Goal: Task Accomplishment & Management: Manage account settings

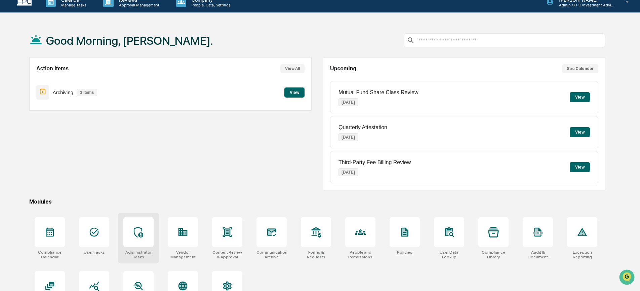
scroll to position [36, 0]
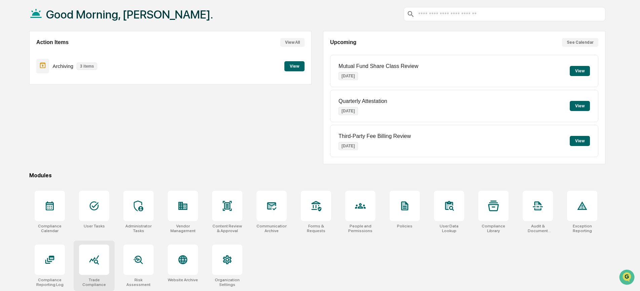
click at [101, 264] on div at bounding box center [94, 259] width 30 height 30
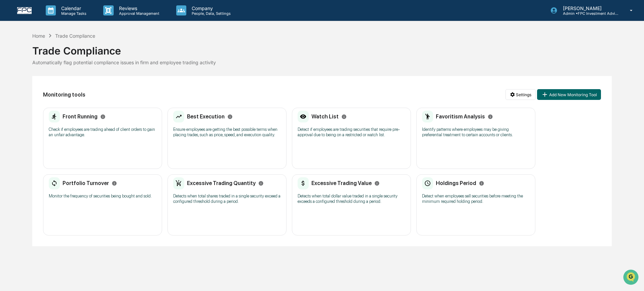
click at [227, 204] on p "Detects when total shares traded in a single security exceed a configured thres…" at bounding box center [227, 198] width 108 height 11
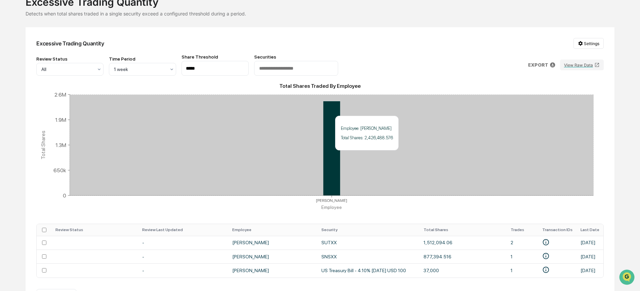
scroll to position [74, 0]
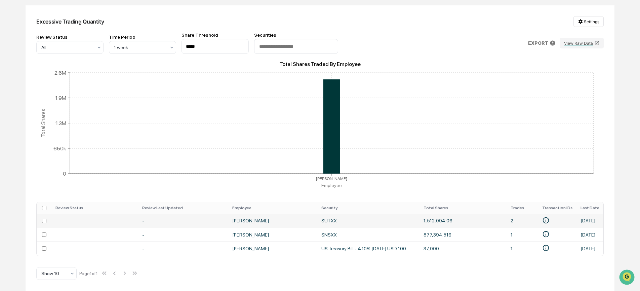
click at [249, 221] on td "[PERSON_NAME]" at bounding box center [272, 221] width 89 height 14
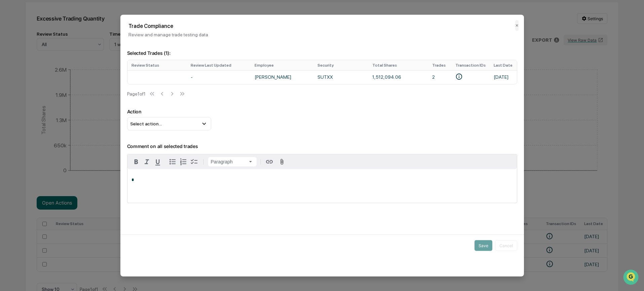
click at [458, 122] on div "Action Select action... Flag Item of Interest Mark Not Item of Interest" at bounding box center [322, 120] width 390 height 22
click at [476, 76] on td at bounding box center [470, 77] width 38 height 14
click at [375, 79] on td "1,512,094.06" at bounding box center [398, 77] width 60 height 14
click at [305, 78] on td "[PERSON_NAME]" at bounding box center [281, 77] width 63 height 14
click at [273, 78] on td "[PERSON_NAME]" at bounding box center [281, 77] width 63 height 14
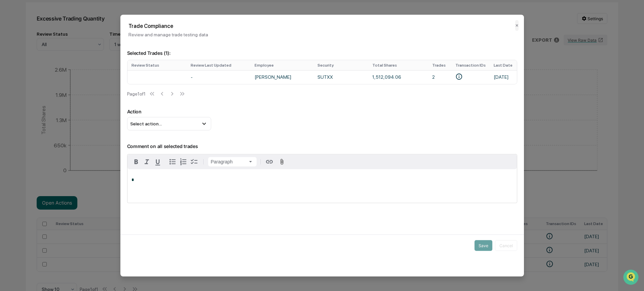
drag, startPoint x: 375, startPoint y: 79, endPoint x: 437, endPoint y: 65, distance: 62.8
click at [375, 79] on td "1,512,094.06" at bounding box center [398, 77] width 60 height 14
click at [455, 78] on icon "• Plaid-pMQOyoy9YnCLme6VNPwZhVzMVEZPpxH4dRaxO\a• Plaid-VE3b4R4Lvjs7gr58PqwXSpA6…" at bounding box center [458, 76] width 7 height 7
click at [402, 92] on div "• Plaid-pMQOyoy9YnCLme6VNPwZhVzMVEZPpxH4dRaxO • Plaid-VE3b4R4Lvjs7gr58PqwXSpA6d…" at bounding box center [388, 88] width 108 height 28
click at [451, 81] on td at bounding box center [470, 77] width 38 height 14
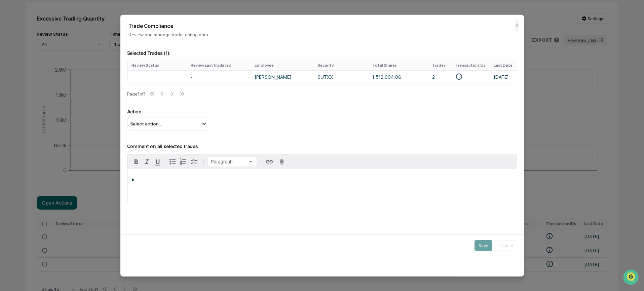
click at [448, 122] on div "Action Select action... Flag Item of Interest Mark Not Item of Interest" at bounding box center [322, 120] width 390 height 22
click at [163, 130] on div "Select action..." at bounding box center [169, 123] width 84 height 13
click at [187, 154] on div "Mark Not Item of Interest" at bounding box center [169, 150] width 79 height 7
drag, startPoint x: 227, startPoint y: 194, endPoint x: 294, endPoint y: 190, distance: 66.7
click at [228, 194] on div "*" at bounding box center [321, 186] width 389 height 34
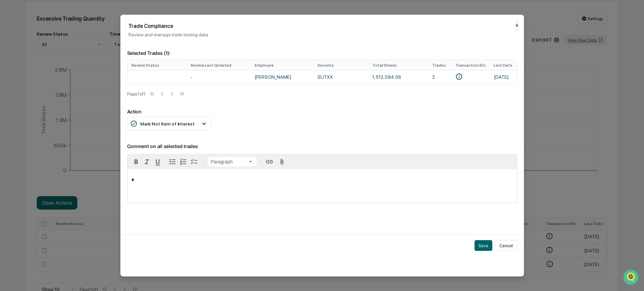
click at [515, 25] on button "✕" at bounding box center [516, 25] width 3 height 11
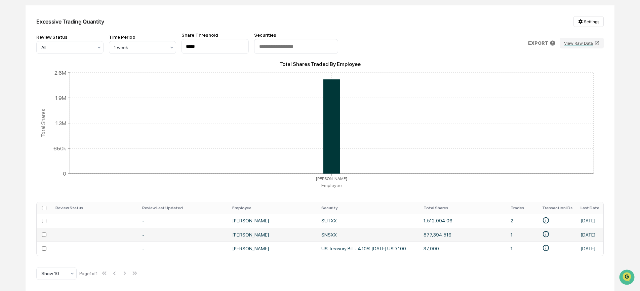
click at [464, 230] on td "877,394.516" at bounding box center [462, 234] width 87 height 14
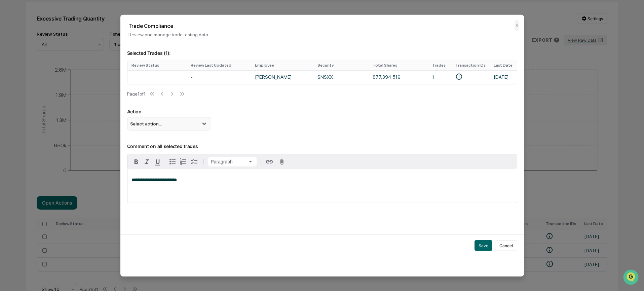
click at [175, 128] on div "Select action..." at bounding box center [169, 123] width 84 height 13
click at [184, 154] on div "Mark Not Item of Interest" at bounding box center [169, 150] width 79 height 7
click at [480, 250] on button "Save" at bounding box center [483, 245] width 18 height 11
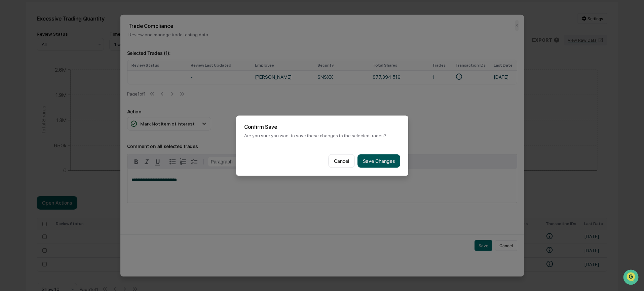
click at [387, 160] on button "Save Changes" at bounding box center [378, 160] width 43 height 13
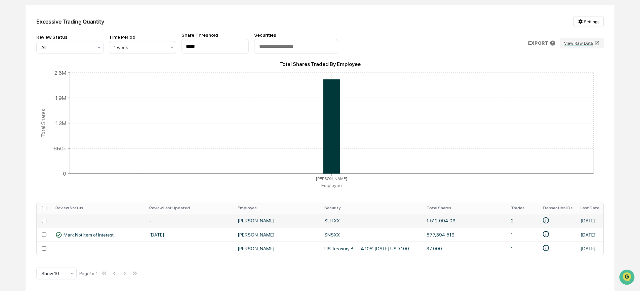
click at [457, 219] on td "1,512,094.06" at bounding box center [464, 221] width 85 height 14
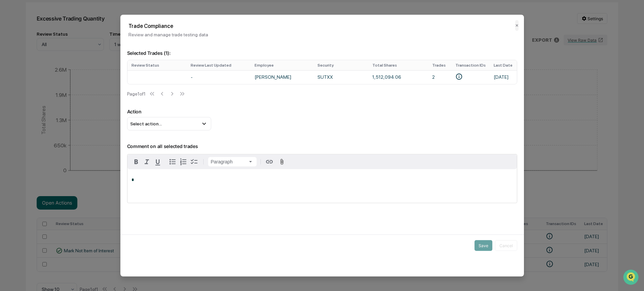
click at [263, 196] on div "*" at bounding box center [321, 186] width 389 height 34
click at [170, 130] on div "Select action..." at bounding box center [169, 123] width 84 height 13
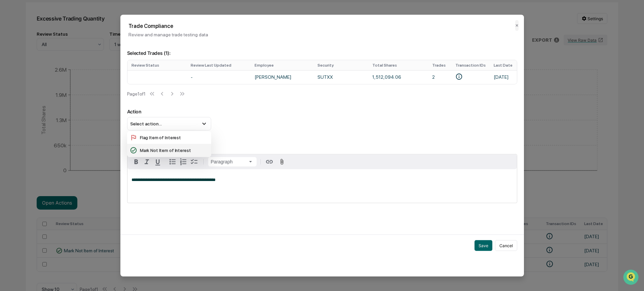
click at [174, 154] on div "Mark Not Item of Interest" at bounding box center [169, 150] width 79 height 7
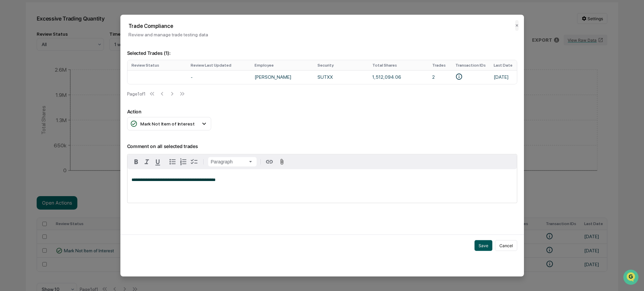
click at [487, 251] on button "Save" at bounding box center [483, 245] width 18 height 11
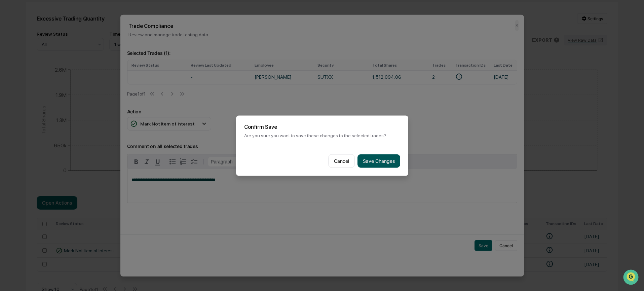
click at [388, 161] on button "Save Changes" at bounding box center [378, 160] width 43 height 13
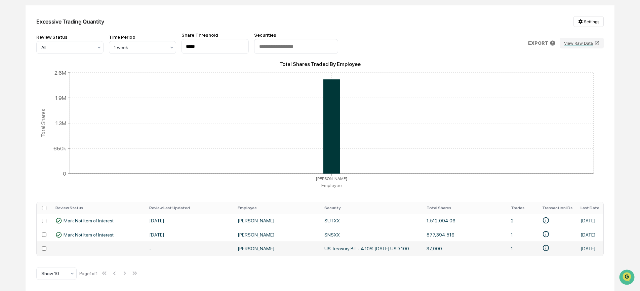
click at [282, 244] on td "[PERSON_NAME]" at bounding box center [277, 248] width 87 height 14
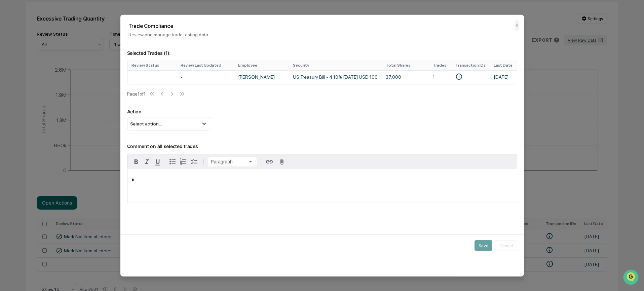
click at [167, 118] on div "Action Select action... Flag Item of Interest Mark Not Item of Interest" at bounding box center [322, 120] width 390 height 22
click at [173, 126] on div "Select action..." at bounding box center [169, 123] width 84 height 13
click at [184, 151] on div "Mark Not Item of Interest" at bounding box center [169, 150] width 79 height 7
click at [481, 251] on button "Save" at bounding box center [483, 245] width 18 height 11
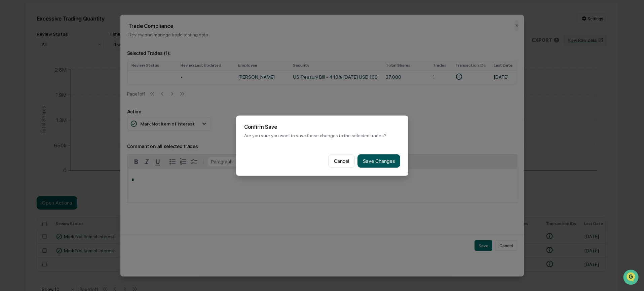
click at [382, 161] on button "Save Changes" at bounding box center [378, 160] width 43 height 13
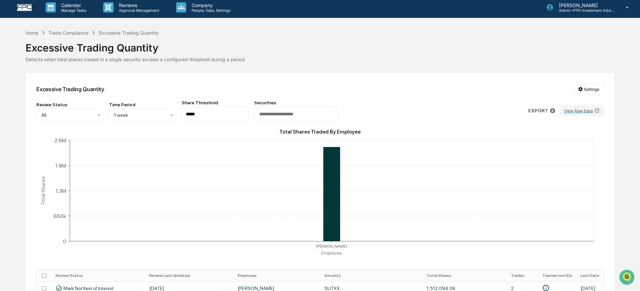
scroll to position [0, 0]
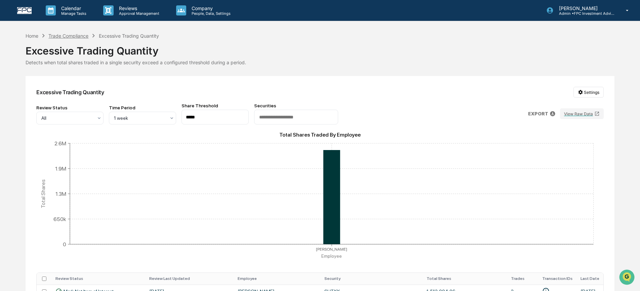
click at [75, 35] on div "Trade Compliance" at bounding box center [68, 36] width 40 height 6
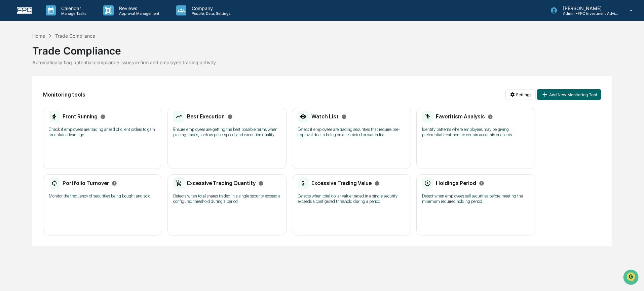
click at [343, 208] on div "Excessive Trading Value Detects when total dollar value traded in a single secu…" at bounding box center [351, 192] width 108 height 31
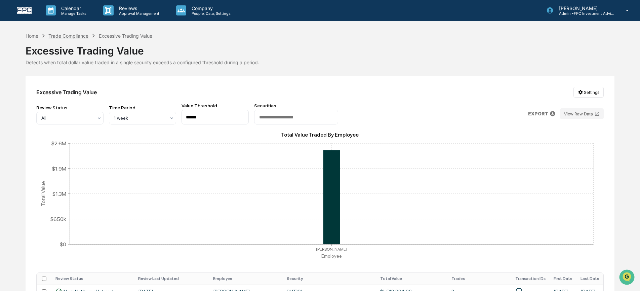
click at [75, 36] on div "Trade Compliance" at bounding box center [68, 36] width 40 height 6
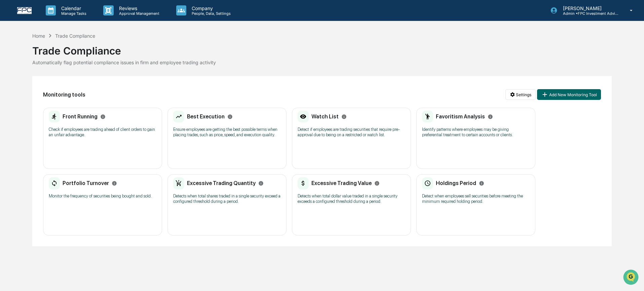
click at [198, 137] on p "Ensure employees are getting the best possible terms when placing trades, such …" at bounding box center [227, 132] width 108 height 11
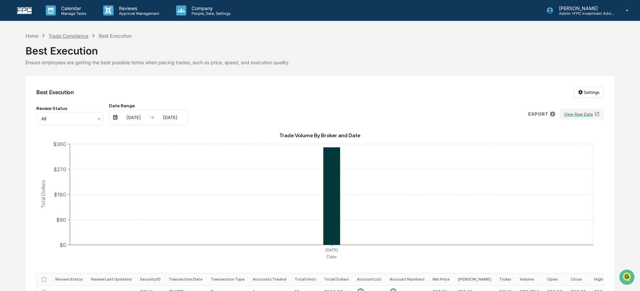
click at [59, 34] on div "Trade Compliance" at bounding box center [68, 36] width 40 height 6
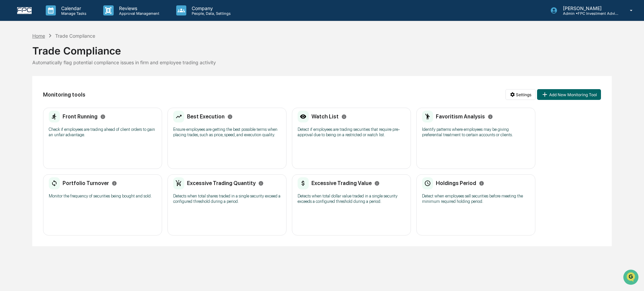
click at [36, 36] on div "Home" at bounding box center [38, 36] width 13 height 6
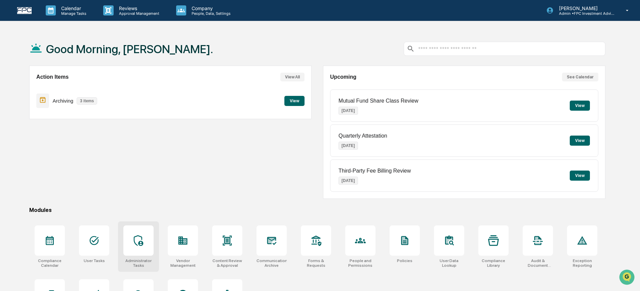
click at [135, 240] on icon at bounding box center [138, 240] width 11 height 11
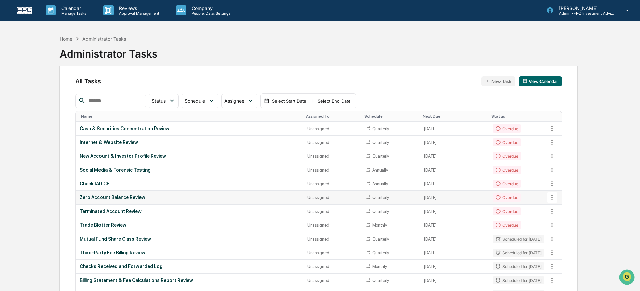
click at [211, 197] on div "Zero Account Balance Review" at bounding box center [189, 197] width 219 height 5
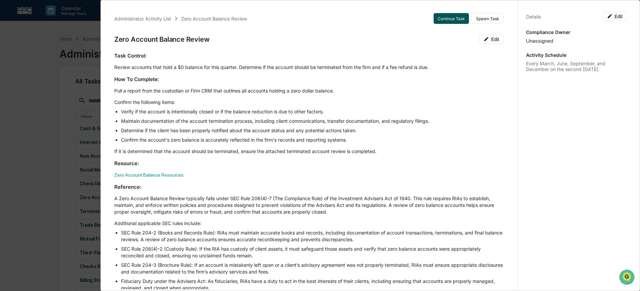
click at [453, 17] on button "Continue Task" at bounding box center [450, 18] width 35 height 11
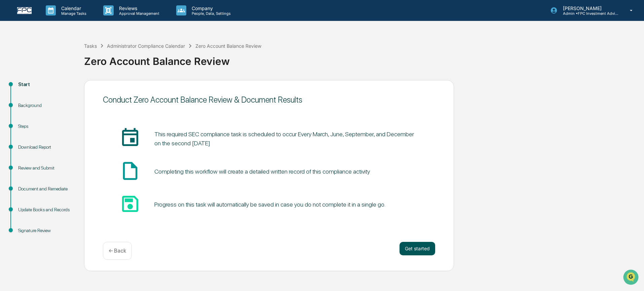
click at [416, 252] on button "Get started" at bounding box center [417, 248] width 36 height 13
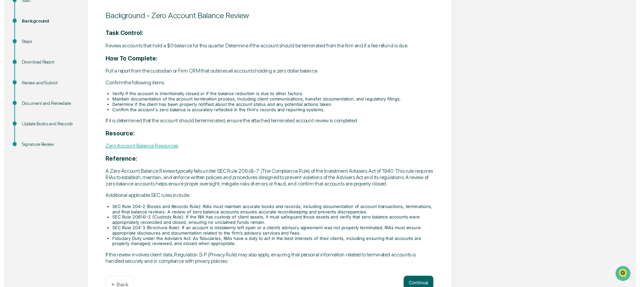
scroll to position [110, 0]
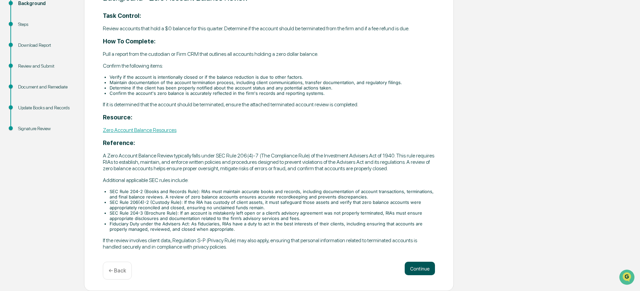
click at [424, 267] on button "Continue" at bounding box center [420, 267] width 30 height 13
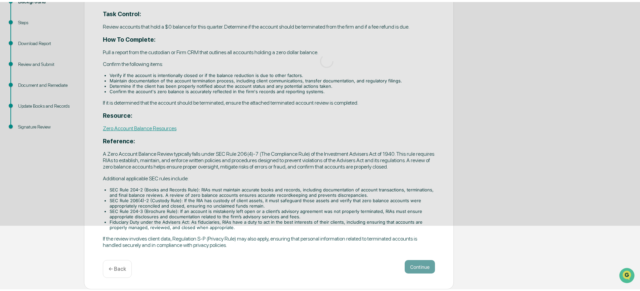
scroll to position [0, 0]
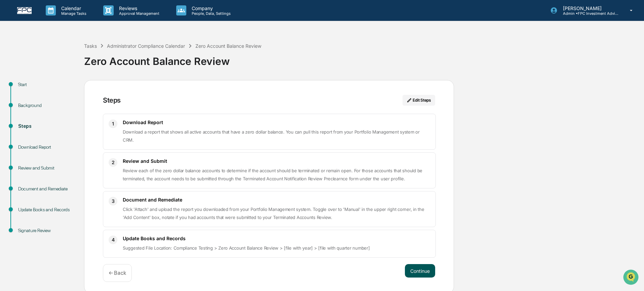
click at [427, 264] on button "Continue" at bounding box center [420, 270] width 30 height 13
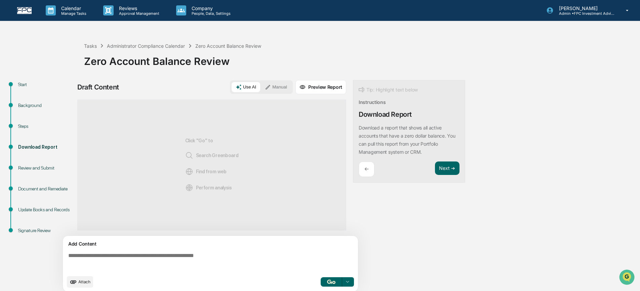
click at [278, 84] on button "Manual" at bounding box center [276, 87] width 30 height 10
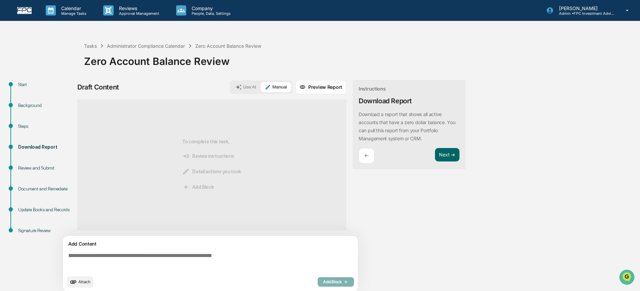
click at [89, 283] on span "Attach" at bounding box center [84, 281] width 12 height 5
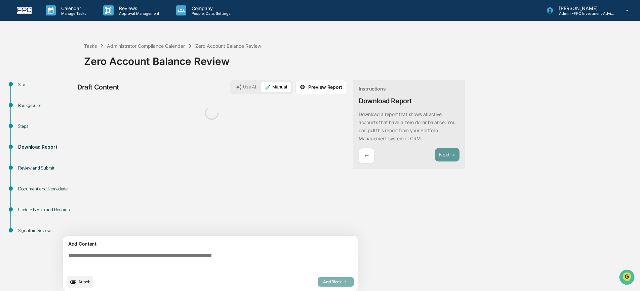
scroll to position [5, 0]
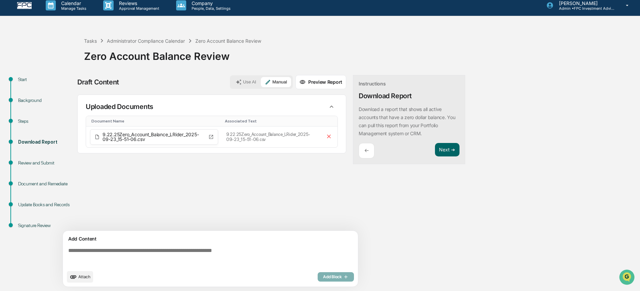
click at [163, 259] on textarea at bounding box center [212, 257] width 292 height 24
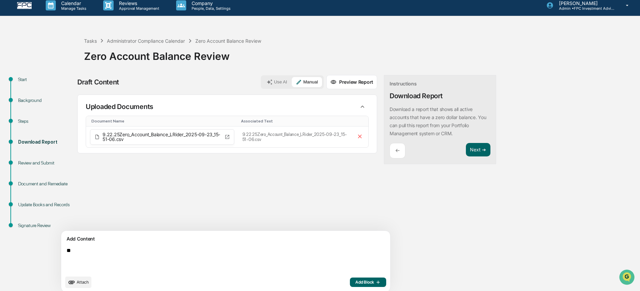
type textarea "*"
type textarea "**********"
click at [355, 281] on span "Add Block" at bounding box center [368, 281] width 26 height 5
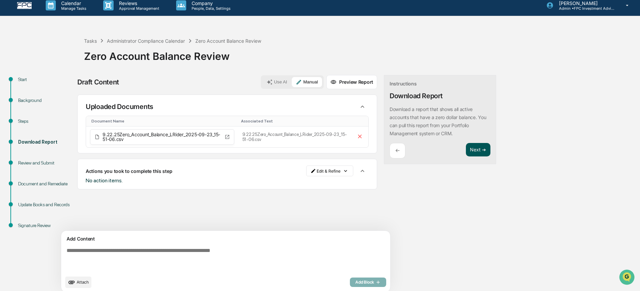
click at [466, 148] on button "Next ➔" at bounding box center [478, 150] width 25 height 14
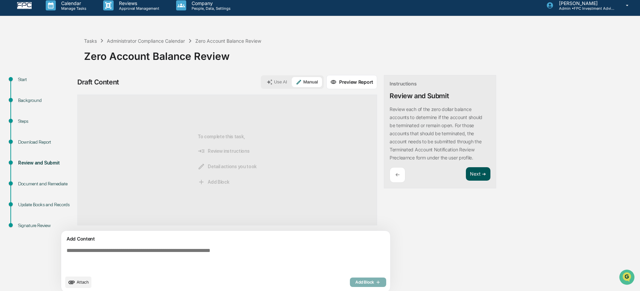
click at [466, 173] on button "Next ➔" at bounding box center [478, 174] width 25 height 14
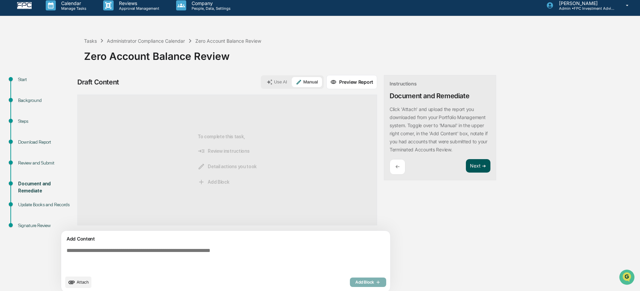
click at [466, 163] on button "Next ➔" at bounding box center [478, 166] width 25 height 14
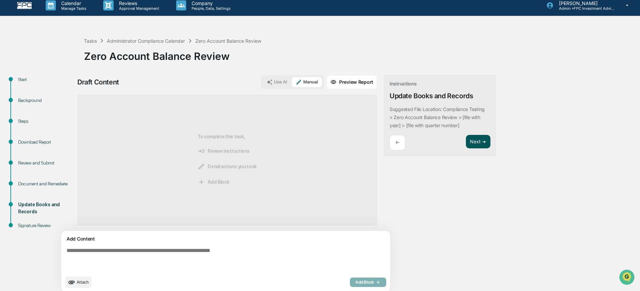
click at [466, 147] on button "Next ➔" at bounding box center [478, 142] width 25 height 14
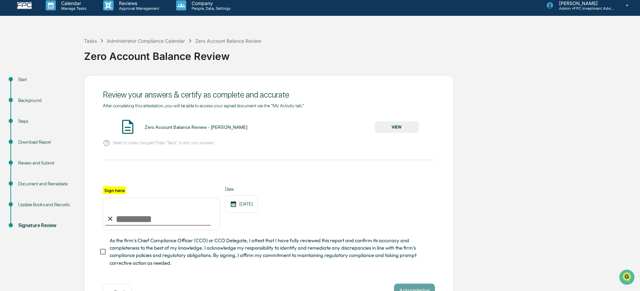
click at [132, 211] on input "Sign here" at bounding box center [161, 214] width 117 height 32
type input "**********"
click at [136, 248] on span "As the firm’s Chief Compliance Officer (CCO) or CCO Delegate, I attest that I h…" at bounding box center [270, 252] width 320 height 30
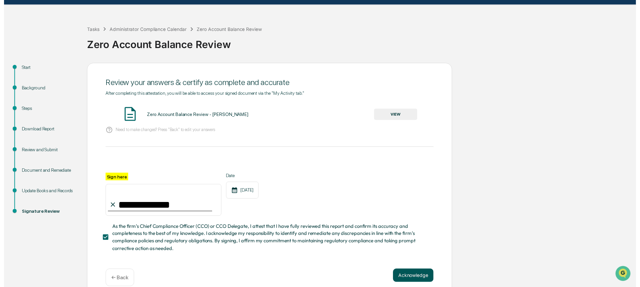
scroll to position [18, 0]
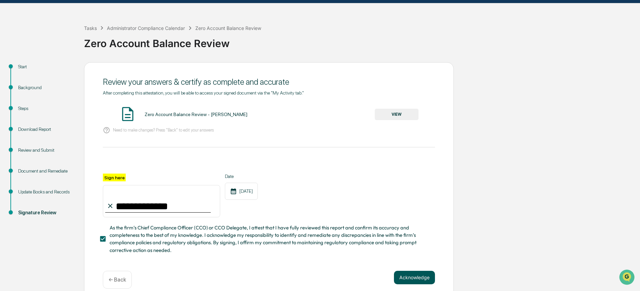
click at [411, 277] on button "Acknowledge" at bounding box center [414, 277] width 41 height 13
click at [396, 117] on button "VIEW" at bounding box center [397, 114] width 44 height 11
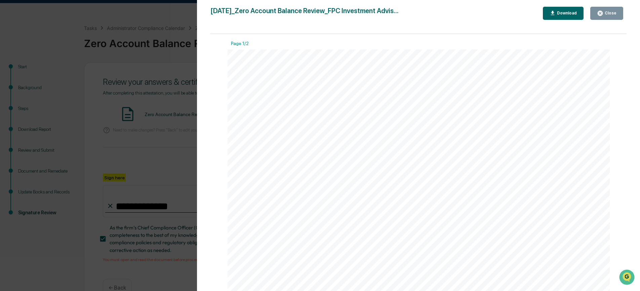
click at [566, 14] on div "Download" at bounding box center [565, 13] width 21 height 5
click at [605, 10] on div "Close" at bounding box center [606, 13] width 19 height 6
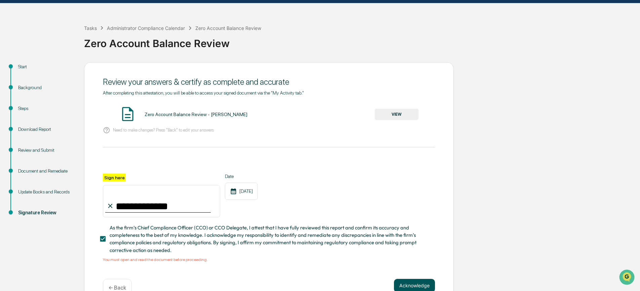
click at [417, 282] on button "Acknowledge" at bounding box center [414, 285] width 41 height 13
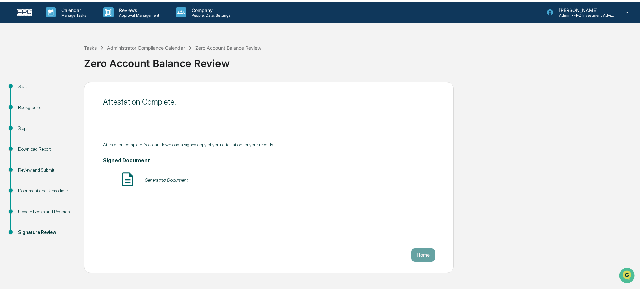
scroll to position [0, 0]
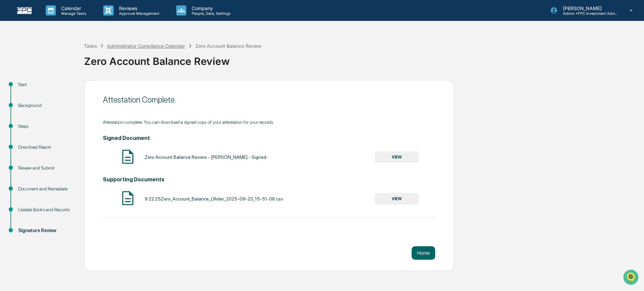
click at [127, 47] on div "Administrator Compliance Calendar" at bounding box center [146, 46] width 78 height 6
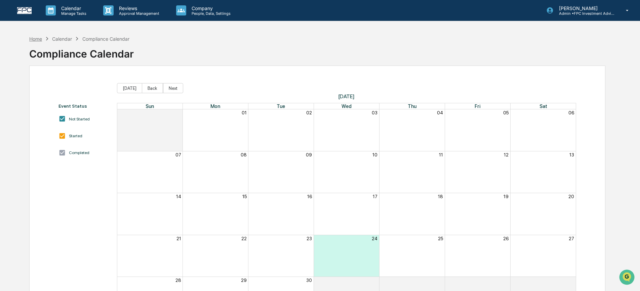
click at [42, 38] on div "Home" at bounding box center [35, 39] width 13 height 6
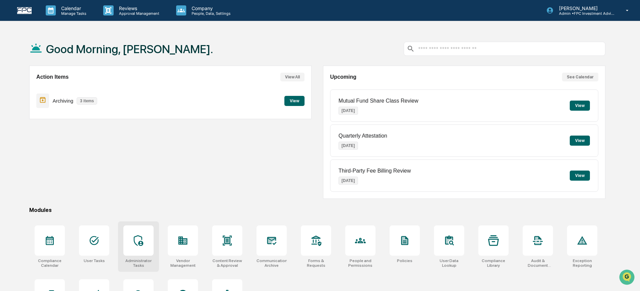
click at [139, 249] on div at bounding box center [138, 240] width 30 height 30
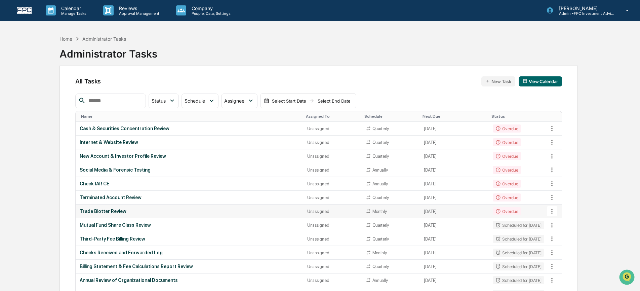
click at [126, 214] on td "Trade Blotter Review" at bounding box center [189, 211] width 227 height 14
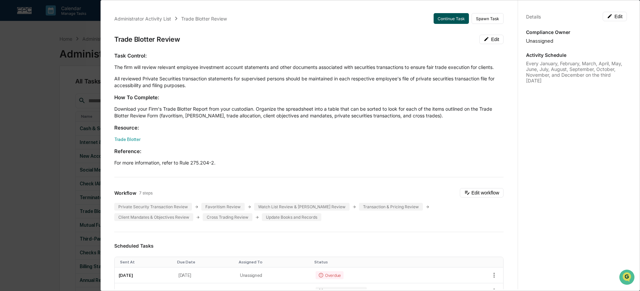
click at [449, 22] on button "Continue Task" at bounding box center [450, 18] width 35 height 11
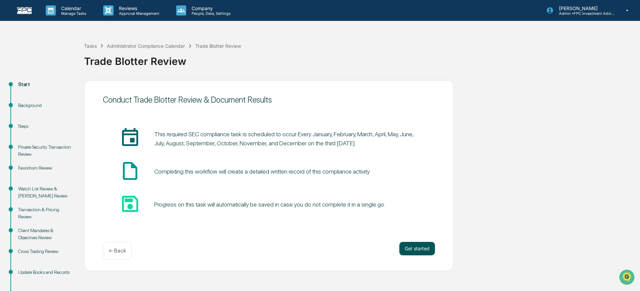
click at [425, 249] on button "Get started" at bounding box center [417, 248] width 36 height 13
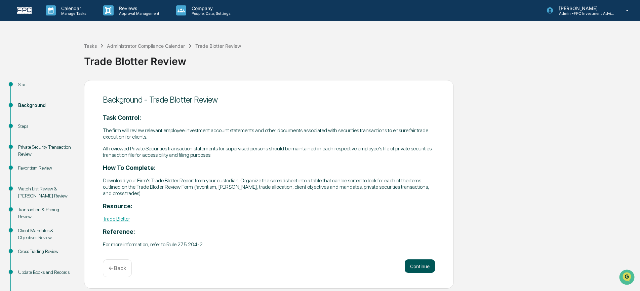
click at [431, 262] on button "Continue" at bounding box center [420, 265] width 30 height 13
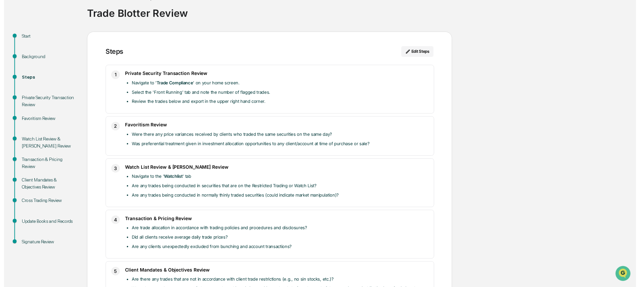
scroll to position [182, 0]
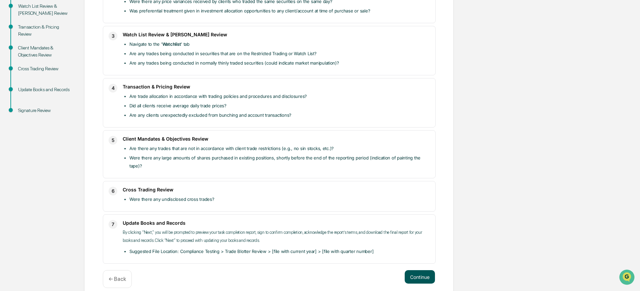
click at [429, 270] on button "Continue" at bounding box center [420, 276] width 30 height 13
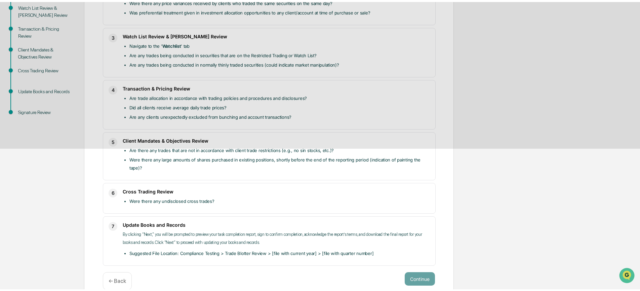
scroll to position [26, 0]
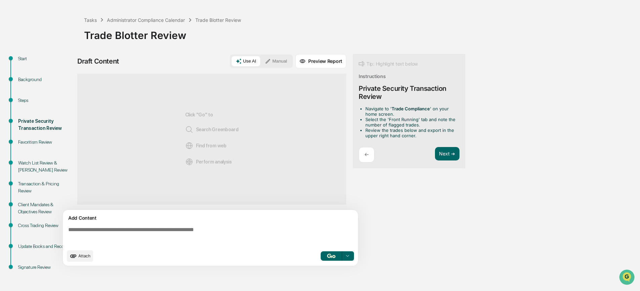
click at [276, 64] on button "Manual" at bounding box center [276, 61] width 30 height 10
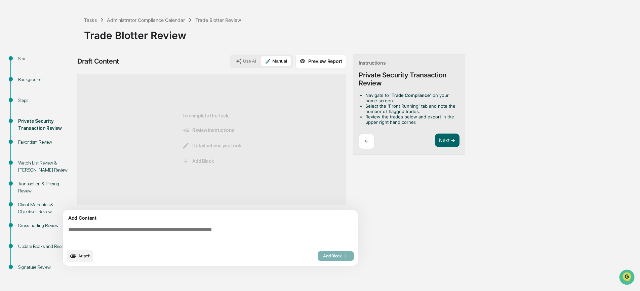
click at [294, 231] on textarea at bounding box center [212, 236] width 292 height 24
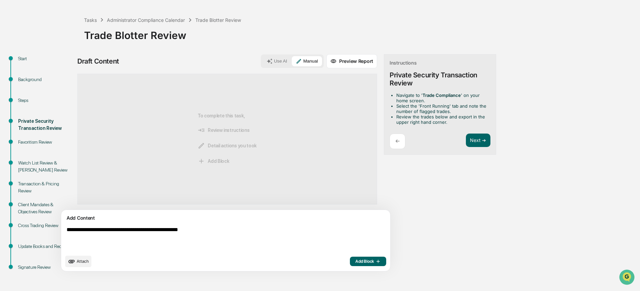
type textarea "**********"
click at [355, 260] on span "Add Block" at bounding box center [368, 260] width 26 height 5
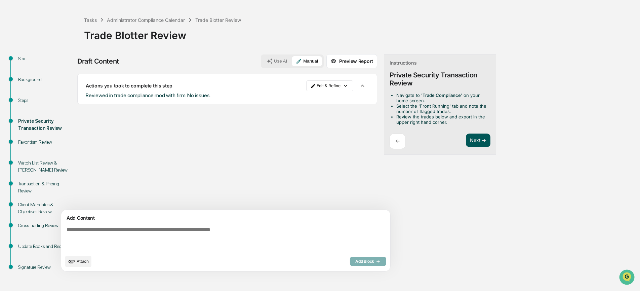
click at [466, 142] on button "Next ➔" at bounding box center [478, 140] width 25 height 14
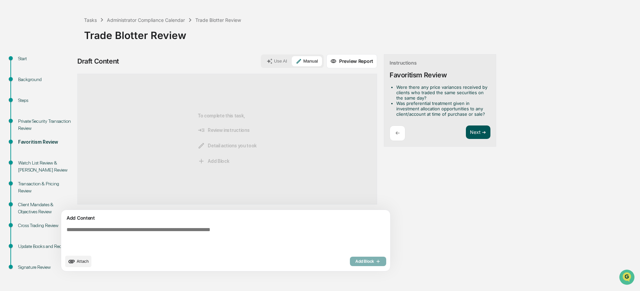
click at [466, 132] on button "Next ➔" at bounding box center [478, 132] width 25 height 14
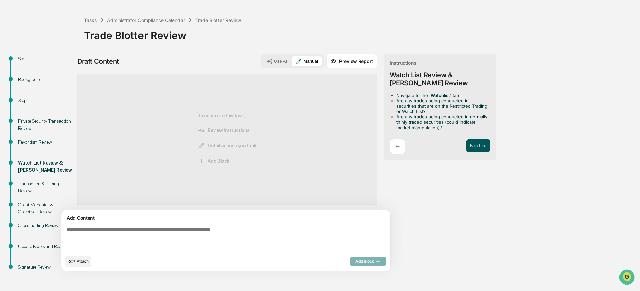
click at [466, 148] on button "Next ➔" at bounding box center [478, 146] width 25 height 14
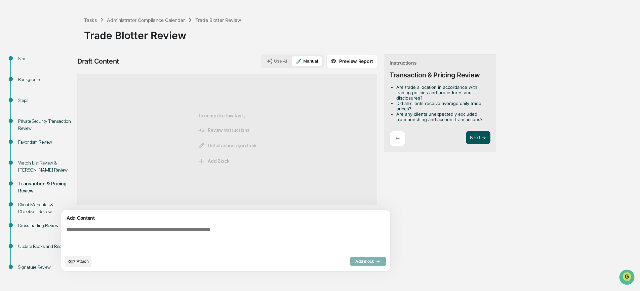
click at [466, 140] on button "Next ➔" at bounding box center [478, 138] width 25 height 14
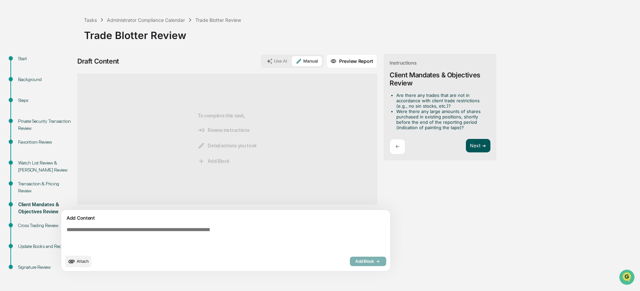
click at [466, 144] on button "Next ➔" at bounding box center [478, 146] width 25 height 14
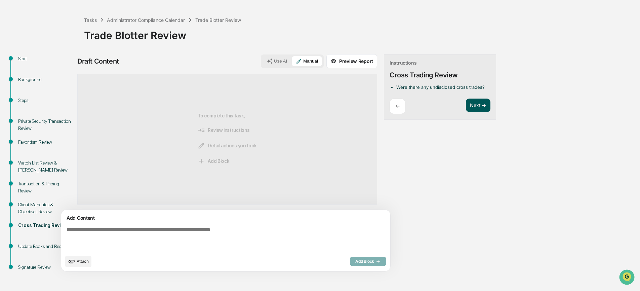
click at [466, 105] on button "Next ➔" at bounding box center [478, 105] width 25 height 14
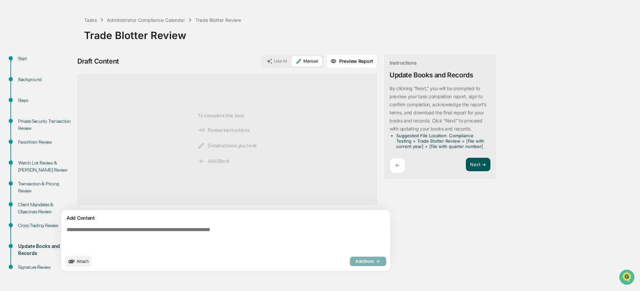
click at [466, 169] on button "Next ➔" at bounding box center [478, 165] width 25 height 14
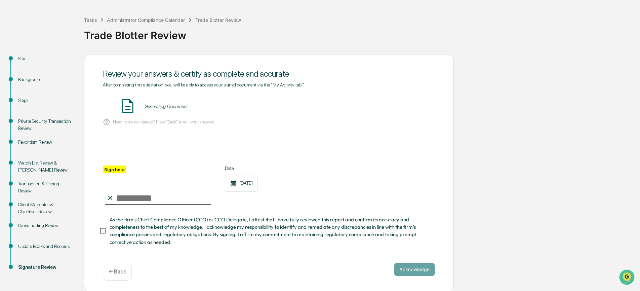
drag, startPoint x: 162, startPoint y: 200, endPoint x: 166, endPoint y: 205, distance: 6.7
click at [162, 199] on input "Sign here" at bounding box center [161, 193] width 117 height 32
type input "**********"
click at [128, 233] on span "As the firm’s Chief Compliance Officer (CCO) or CCO Delegate, I attest that I h…" at bounding box center [270, 231] width 320 height 30
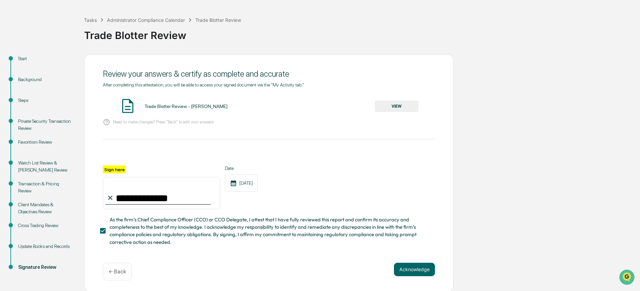
click at [393, 107] on button "VIEW" at bounding box center [397, 105] width 44 height 11
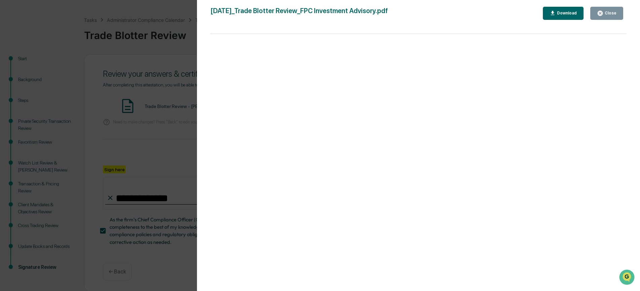
click at [564, 14] on div "Download" at bounding box center [565, 13] width 21 height 5
click at [601, 13] on icon "button" at bounding box center [600, 13] width 6 height 6
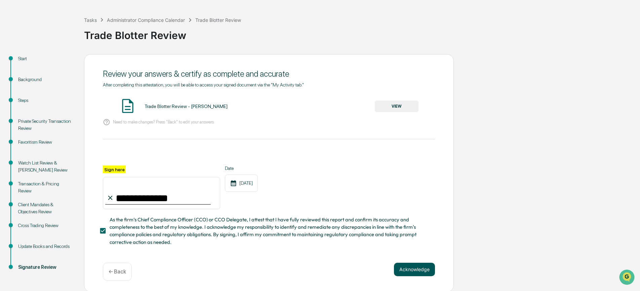
click at [423, 263] on button "Acknowledge" at bounding box center [414, 268] width 41 height 13
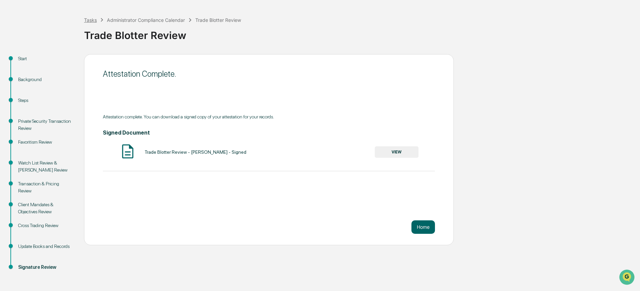
click at [89, 20] on div "Tasks" at bounding box center [90, 20] width 13 height 6
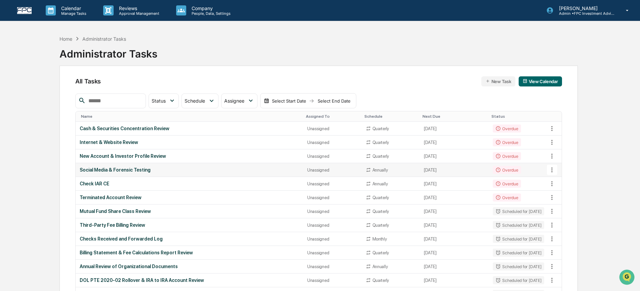
click at [143, 168] on div "Social Media & Forensic Testing" at bounding box center [189, 169] width 219 height 5
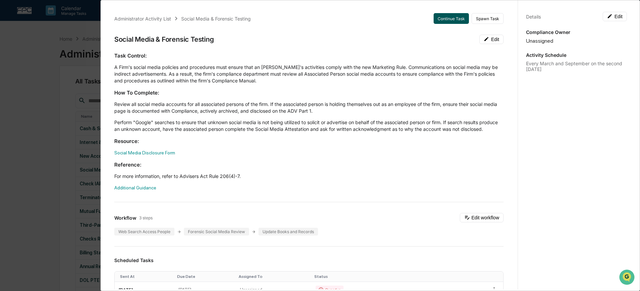
click at [446, 19] on button "Continue Task" at bounding box center [450, 18] width 35 height 11
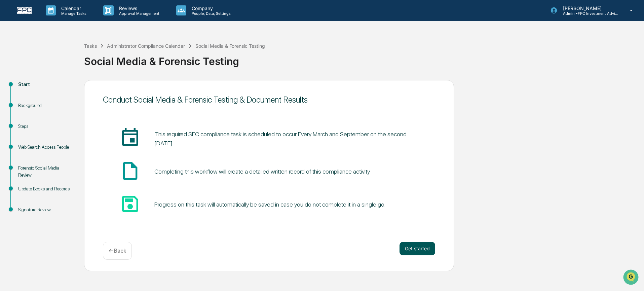
click at [413, 248] on button "Get started" at bounding box center [417, 248] width 36 height 13
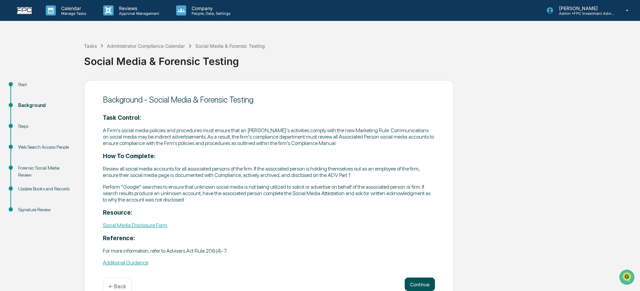
click at [422, 280] on button "Continue" at bounding box center [420, 283] width 30 height 13
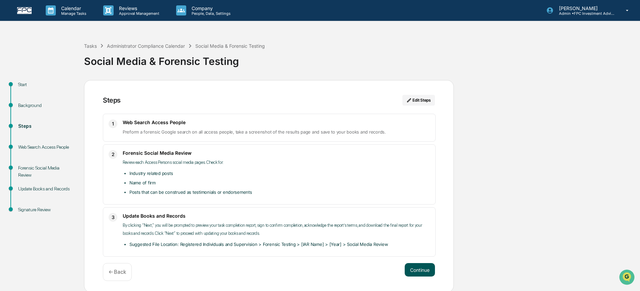
click at [423, 272] on button "Continue" at bounding box center [420, 269] width 30 height 13
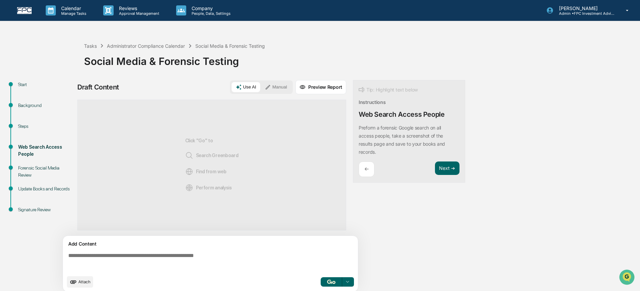
click at [281, 91] on button "Manual" at bounding box center [276, 87] width 30 height 10
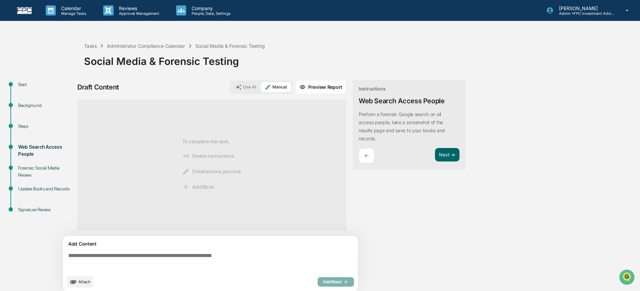
click at [218, 261] on textarea at bounding box center [212, 262] width 292 height 24
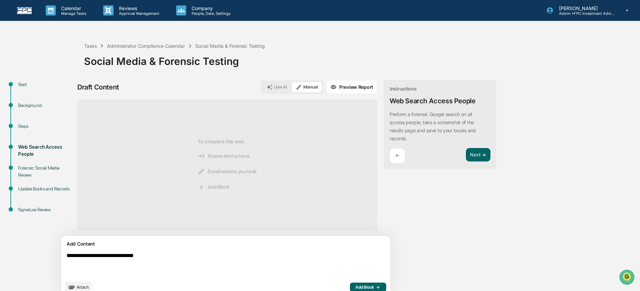
type textarea "**********"
click at [350, 289] on button "Add Block" at bounding box center [368, 286] width 36 height 9
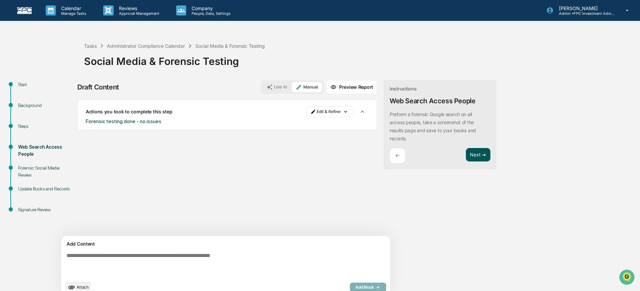
click at [466, 155] on button "Next ➔" at bounding box center [478, 155] width 25 height 14
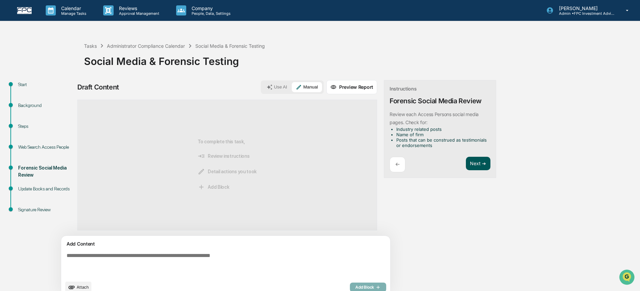
click at [466, 159] on button "Next ➔" at bounding box center [478, 164] width 25 height 14
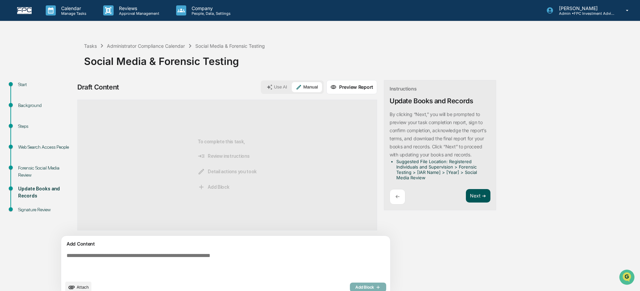
click at [466, 191] on button "Next ➔" at bounding box center [478, 196] width 25 height 14
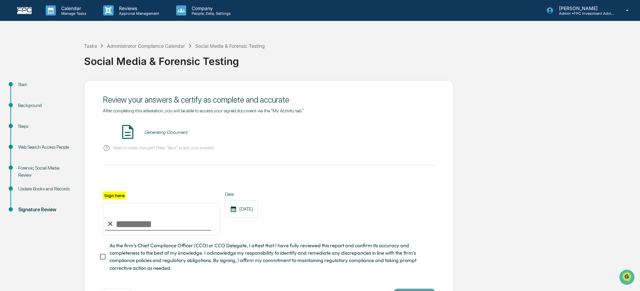
click at [180, 224] on input "Sign here" at bounding box center [161, 219] width 117 height 32
type input "**********"
drag, startPoint x: 153, startPoint y: 257, endPoint x: 187, endPoint y: 240, distance: 37.9
click at [153, 257] on span "As the firm’s Chief Compliance Officer (CCO) or CCO Delegate, I attest that I h…" at bounding box center [270, 257] width 320 height 30
click at [116, 256] on span "As the firm’s Chief Compliance Officer (CCO) or CCO Delegate, I attest that I h…" at bounding box center [270, 257] width 320 height 30
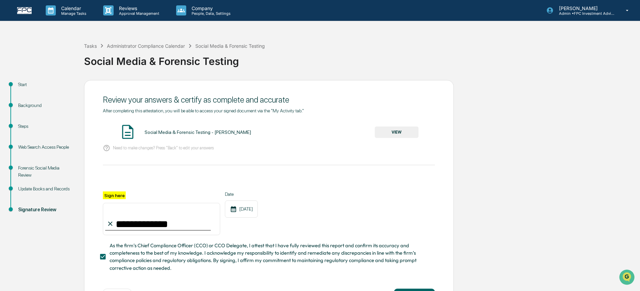
click at [392, 129] on button "VIEW" at bounding box center [397, 131] width 44 height 11
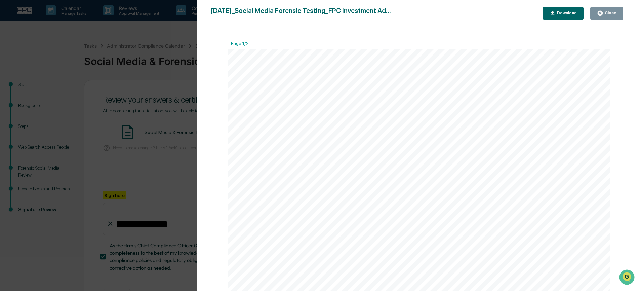
click at [572, 14] on div "Download" at bounding box center [565, 13] width 21 height 5
click at [601, 16] on icon "button" at bounding box center [600, 13] width 6 height 6
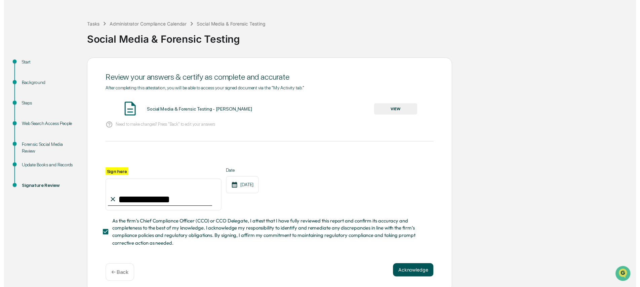
scroll to position [26, 0]
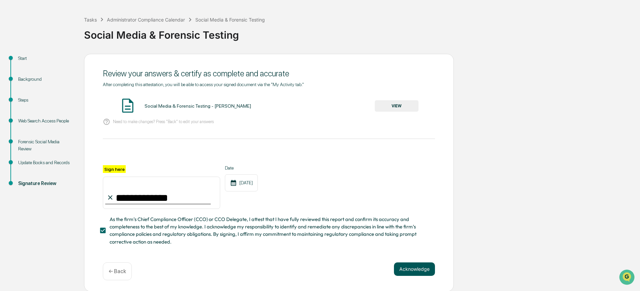
click at [409, 271] on button "Acknowledge" at bounding box center [414, 268] width 41 height 13
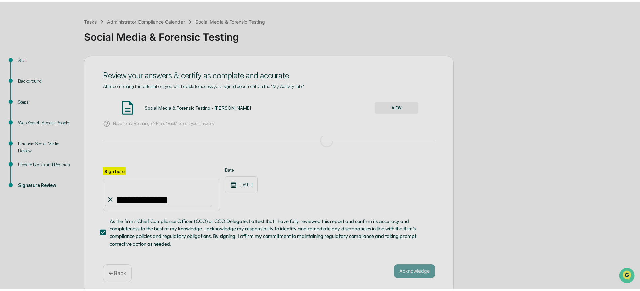
scroll to position [0, 0]
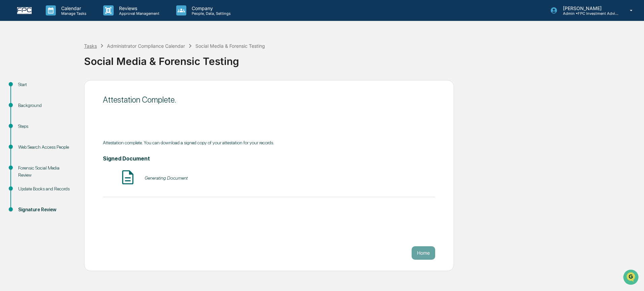
click at [84, 47] on div "Tasks" at bounding box center [90, 46] width 13 height 6
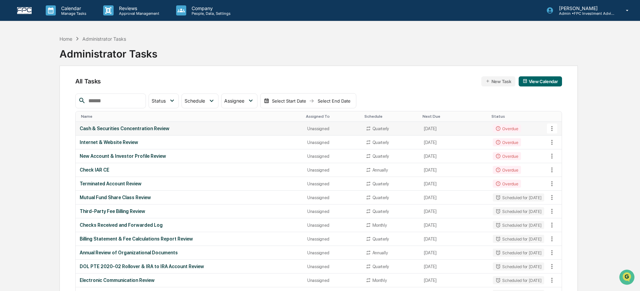
click at [173, 130] on div "Cash & Securities Concentration Review" at bounding box center [189, 128] width 219 height 5
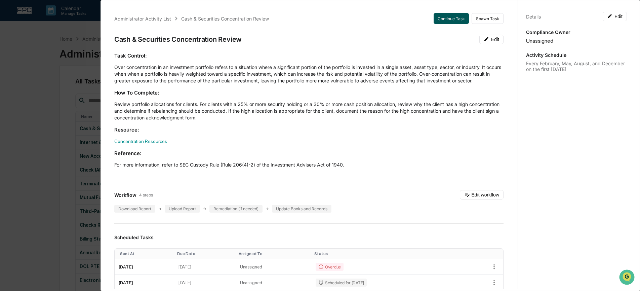
click at [450, 21] on button "Continue Task" at bounding box center [450, 18] width 35 height 11
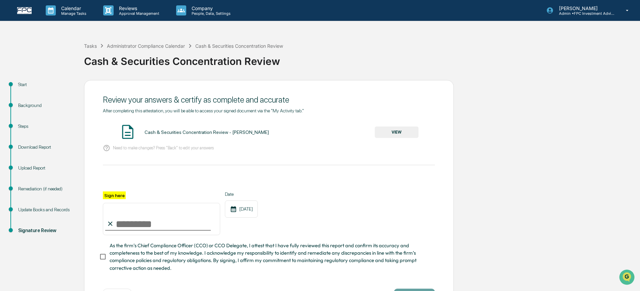
click at [40, 148] on div "Download Report" at bounding box center [45, 146] width 55 height 7
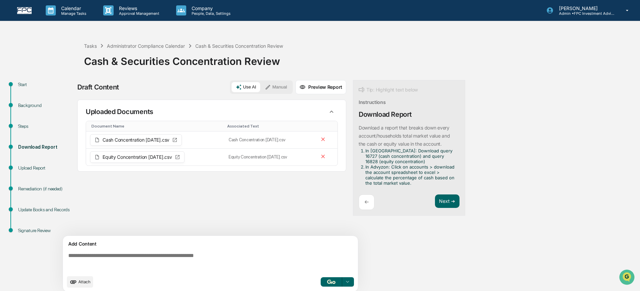
click at [85, 283] on span "Attach" at bounding box center [84, 281] width 12 height 5
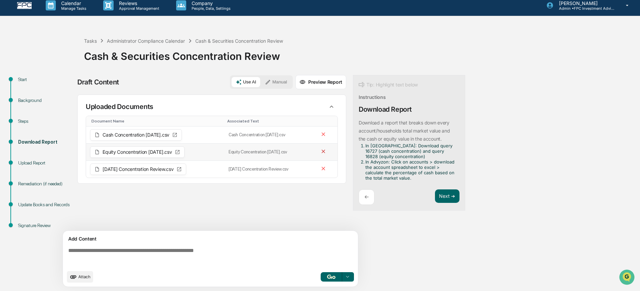
click at [326, 151] on icon at bounding box center [323, 151] width 6 height 6
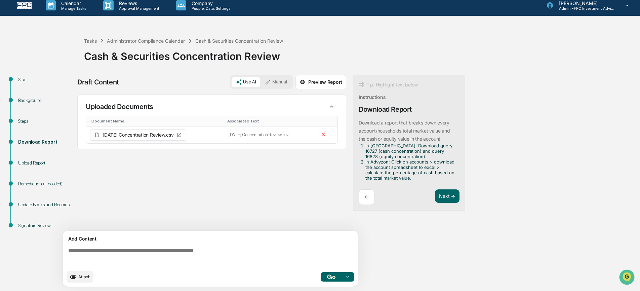
click at [324, 135] on icon at bounding box center [324, 134] width 4 height 4
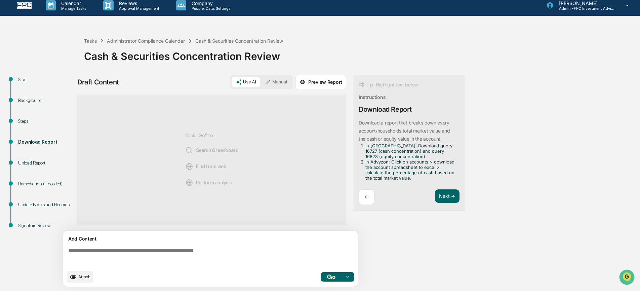
click at [73, 275] on icon "upload document" at bounding box center [73, 276] width 7 height 7
click at [149, 257] on textarea at bounding box center [212, 257] width 292 height 24
click at [274, 80] on button "Manual" at bounding box center [276, 82] width 30 height 10
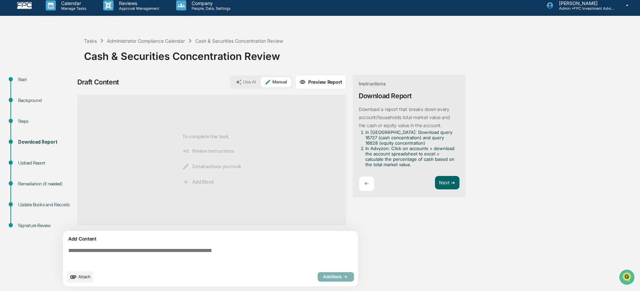
click at [261, 77] on button "Manual" at bounding box center [276, 82] width 30 height 10
click at [88, 40] on div "Tasks" at bounding box center [90, 41] width 13 height 6
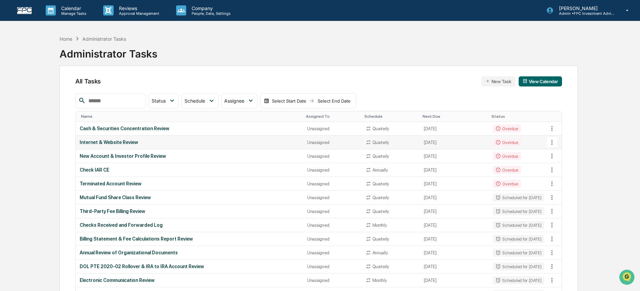
click at [129, 145] on div "Internet & Website Review" at bounding box center [189, 141] width 219 height 5
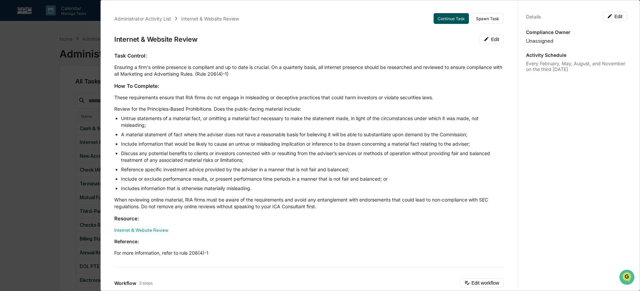
click at [450, 16] on button "Continue Task" at bounding box center [450, 18] width 35 height 11
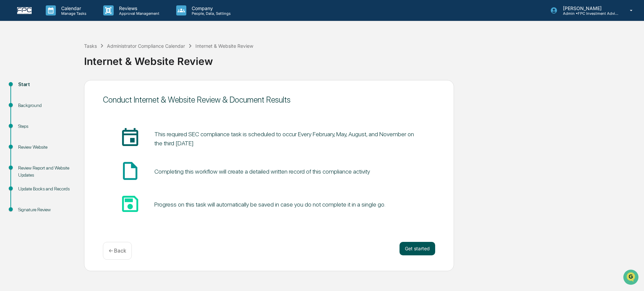
click at [427, 247] on button "Get started" at bounding box center [417, 248] width 36 height 13
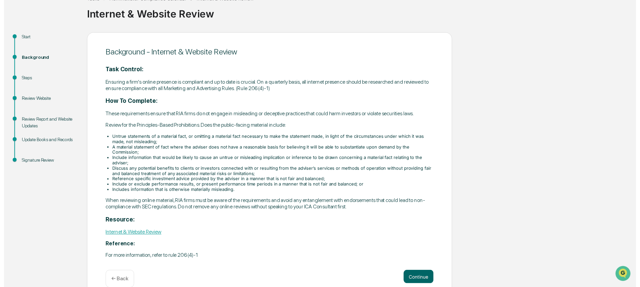
scroll to position [56, 0]
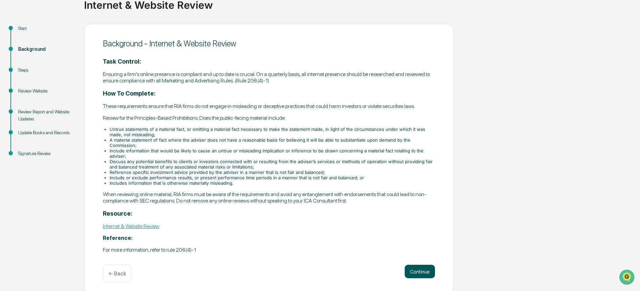
click at [421, 274] on button "Continue" at bounding box center [420, 270] width 30 height 13
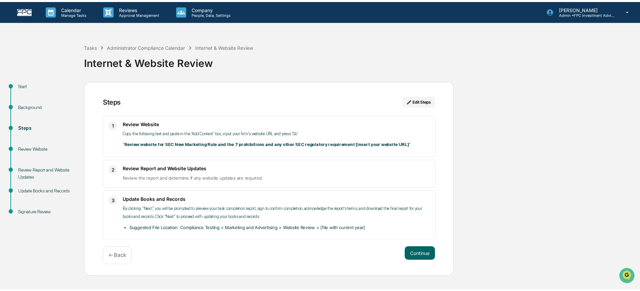
scroll to position [0, 0]
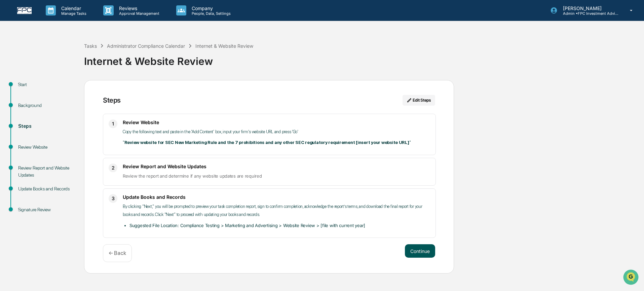
click at [409, 253] on button "Continue" at bounding box center [420, 250] width 30 height 13
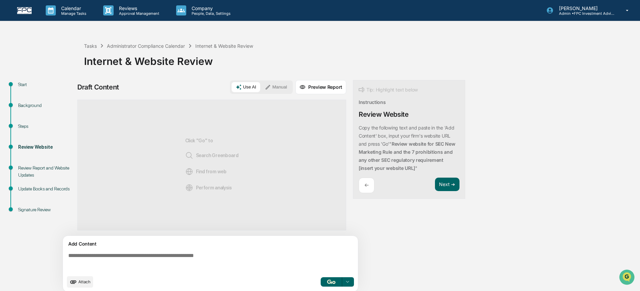
click at [283, 87] on button "Manual" at bounding box center [276, 87] width 30 height 10
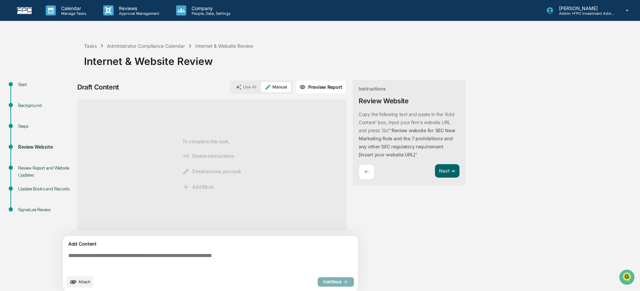
click at [179, 256] on textarea at bounding box center [212, 262] width 292 height 24
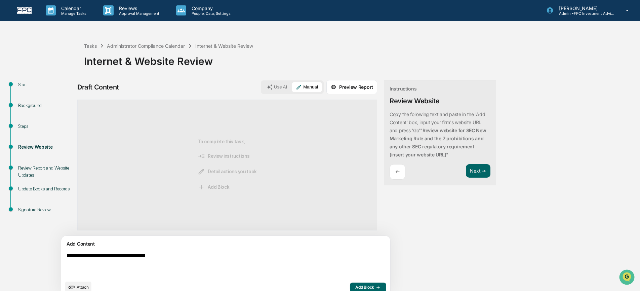
type textarea "**********"
drag, startPoint x: 326, startPoint y: 285, endPoint x: 265, endPoint y: 285, distance: 60.8
click at [355, 285] on span "Add Block" at bounding box center [368, 286] width 26 height 5
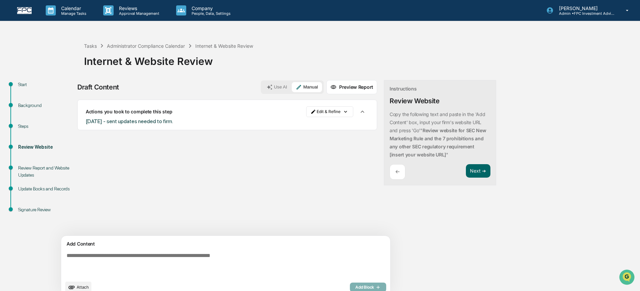
click at [80, 287] on span "Attach" at bounding box center [83, 286] width 12 height 5
click at [466, 169] on button "Next ➔" at bounding box center [478, 171] width 25 height 14
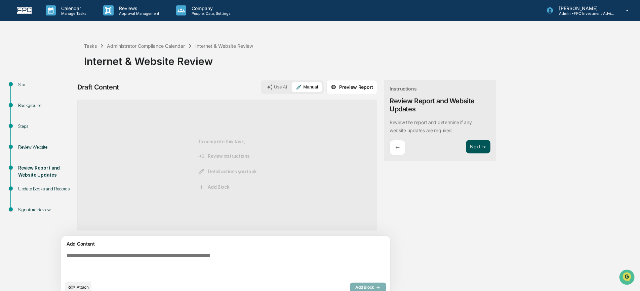
click at [466, 149] on button "Next ➔" at bounding box center [478, 147] width 25 height 14
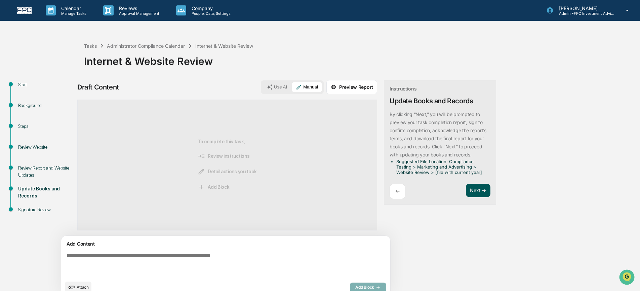
click at [466, 187] on button "Next ➔" at bounding box center [478, 190] width 25 height 14
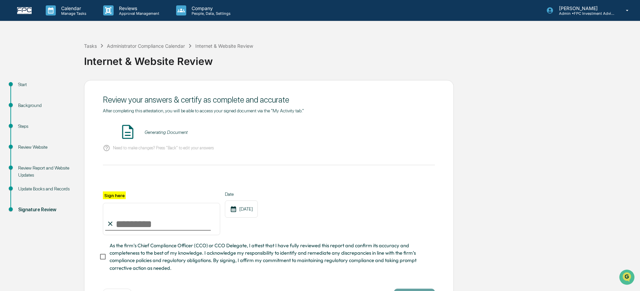
click at [141, 230] on div at bounding box center [158, 230] width 106 height 1
click at [154, 218] on input "Sign here" at bounding box center [161, 219] width 117 height 32
type input "**********"
click at [146, 258] on span "As the firm’s Chief Compliance Officer (CCO) or CCO Delegate, I attest that I h…" at bounding box center [270, 257] width 320 height 30
click at [390, 130] on button "VIEW" at bounding box center [397, 131] width 44 height 11
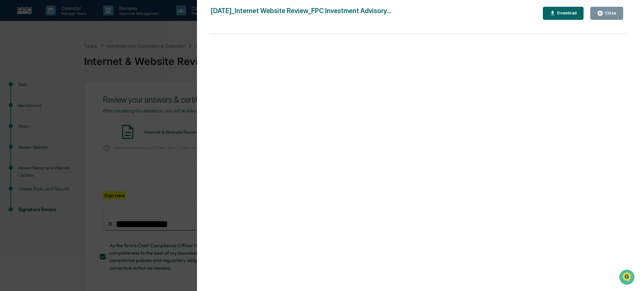
click at [602, 16] on icon "button" at bounding box center [600, 13] width 6 height 6
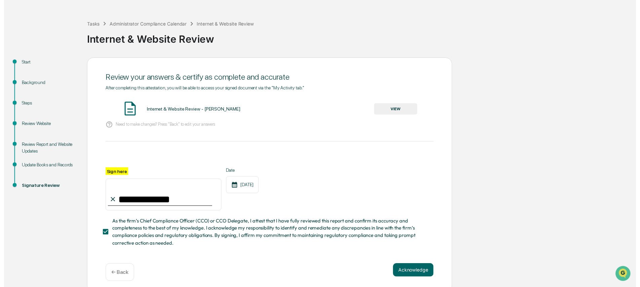
scroll to position [26, 0]
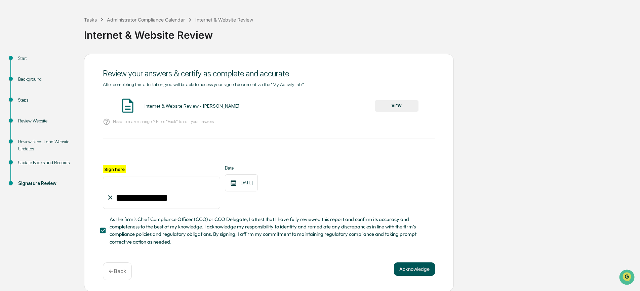
click at [421, 267] on button "Acknowledge" at bounding box center [414, 268] width 41 height 13
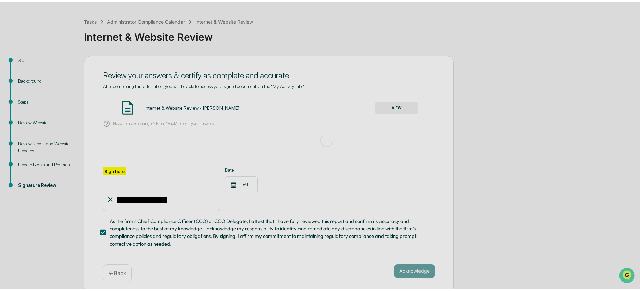
scroll to position [0, 0]
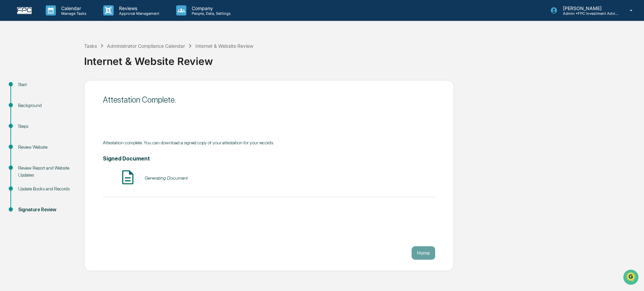
drag, startPoint x: 87, startPoint y: 42, endPoint x: 92, endPoint y: 44, distance: 4.8
click at [87, 42] on div "Tasks Administrator Compliance Calendar Internet & Website Review" at bounding box center [168, 45] width 169 height 7
click at [92, 44] on div "Tasks" at bounding box center [90, 46] width 13 height 6
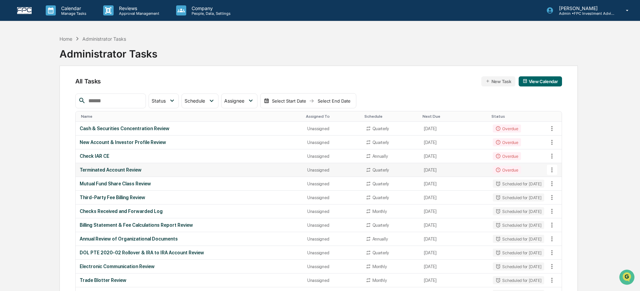
click at [97, 170] on div "Terminated Account Review" at bounding box center [189, 169] width 219 height 5
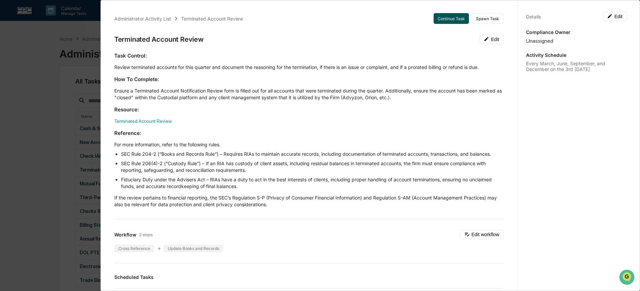
click at [450, 19] on button "Continue Task" at bounding box center [450, 18] width 35 height 11
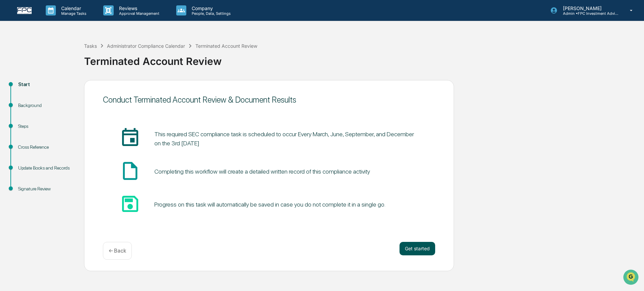
click at [407, 242] on button "Get started" at bounding box center [417, 248] width 36 height 13
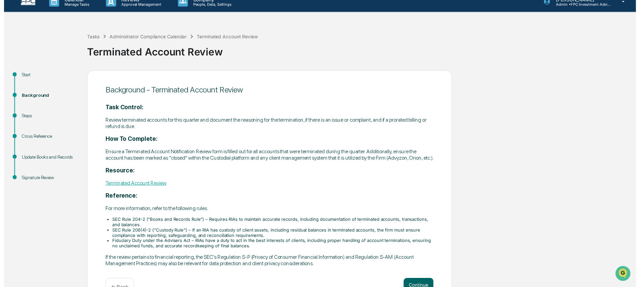
scroll to position [32, 0]
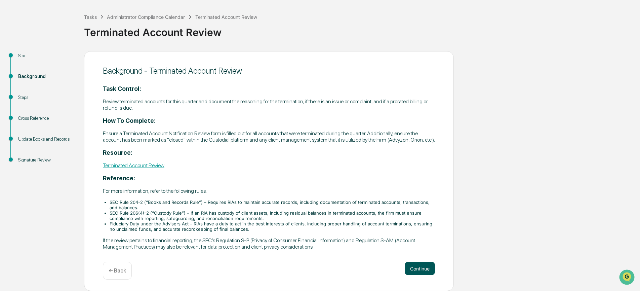
click at [416, 268] on button "Continue" at bounding box center [420, 267] width 30 height 13
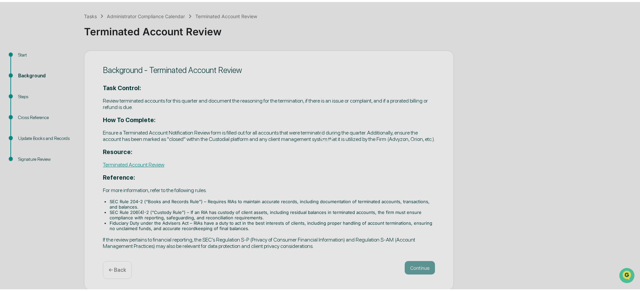
scroll to position [0, 0]
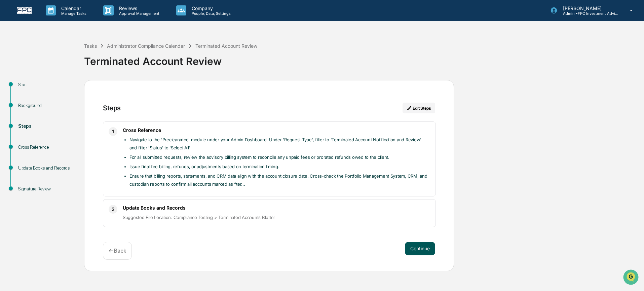
click at [422, 253] on button "Continue" at bounding box center [420, 248] width 30 height 13
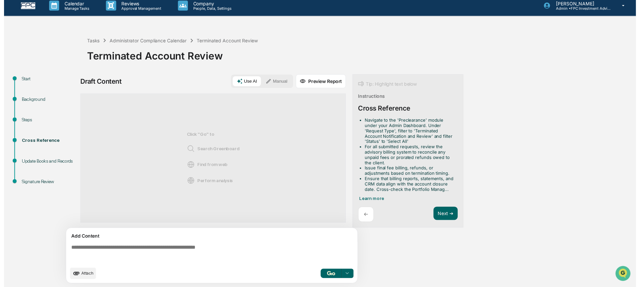
scroll to position [5, 0]
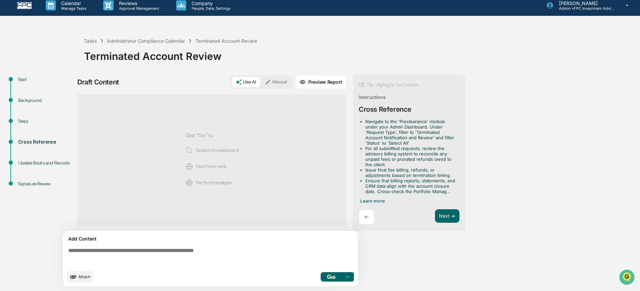
click at [88, 278] on span "Attach" at bounding box center [84, 276] width 12 height 5
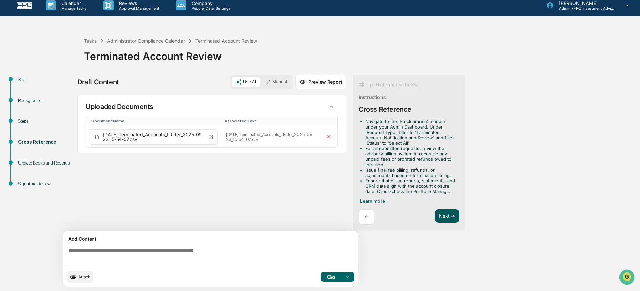
click at [446, 213] on button "Next ➔" at bounding box center [447, 216] width 25 height 14
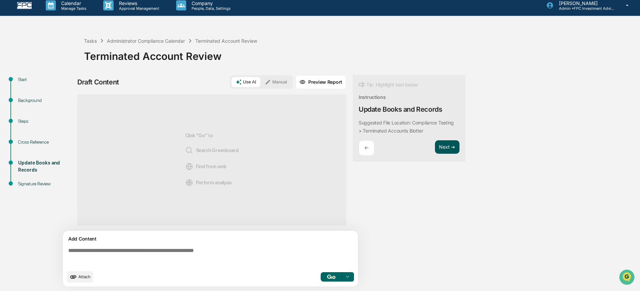
click at [447, 150] on button "Next ➔" at bounding box center [447, 147] width 25 height 14
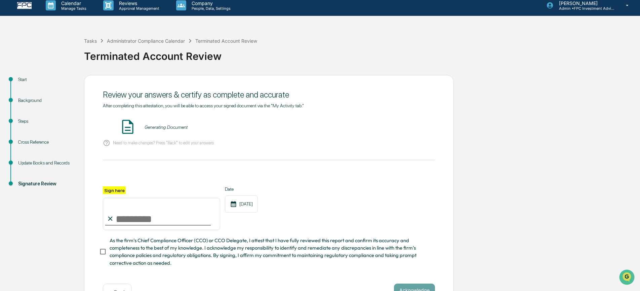
click at [180, 214] on input "Sign here" at bounding box center [161, 214] width 117 height 32
type input "**********"
click at [162, 252] on span "As the firm’s Chief Compliance Officer (CCO) or CCO Delegate, I attest that I h…" at bounding box center [270, 252] width 320 height 30
click at [402, 129] on button "VIEW" at bounding box center [397, 126] width 44 height 11
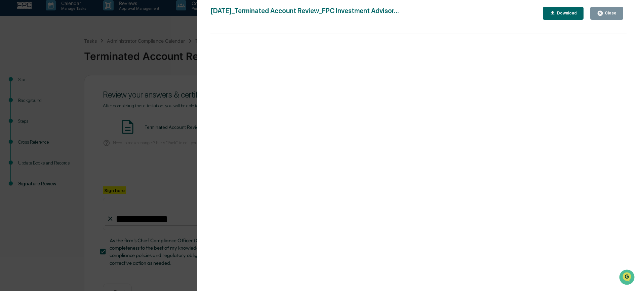
click at [606, 18] on button "Close" at bounding box center [606, 13] width 33 height 13
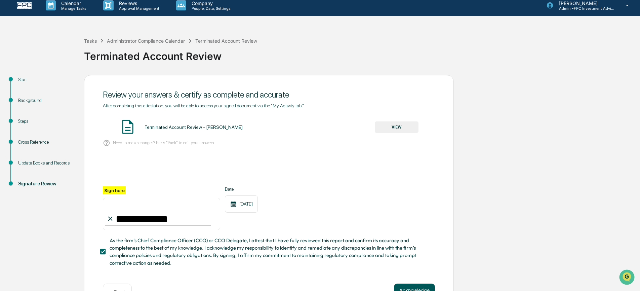
click at [408, 286] on button "Acknowledge" at bounding box center [414, 289] width 41 height 13
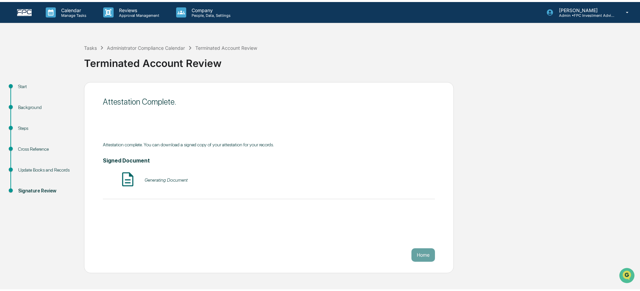
scroll to position [0, 0]
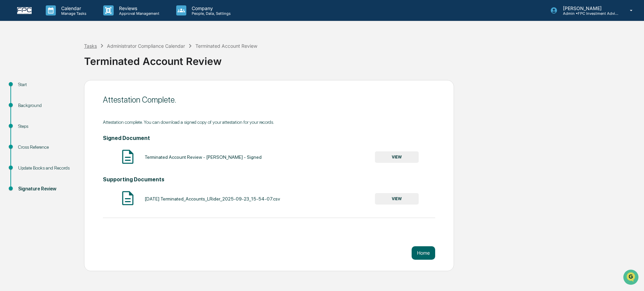
click at [91, 44] on div "Tasks" at bounding box center [90, 46] width 13 height 6
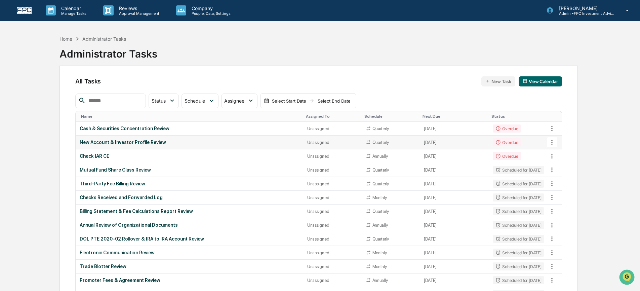
click at [156, 141] on div "New Account & Investor Profile Review" at bounding box center [189, 141] width 219 height 5
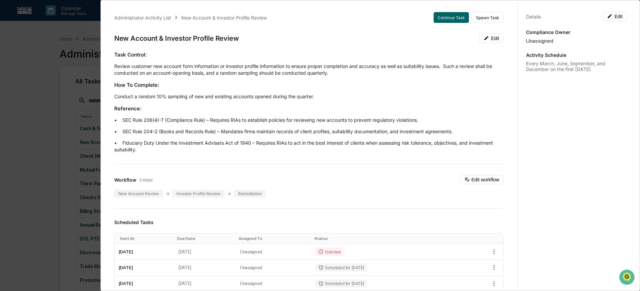
scroll to position [1, 0]
click at [447, 18] on button "Continue Task" at bounding box center [450, 17] width 35 height 11
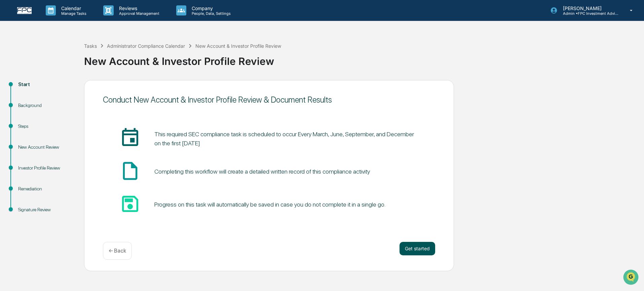
click at [426, 250] on button "Get started" at bounding box center [417, 248] width 36 height 13
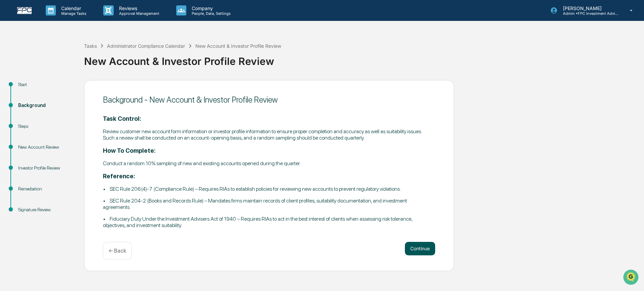
click at [426, 247] on button "Continue" at bounding box center [420, 248] width 30 height 13
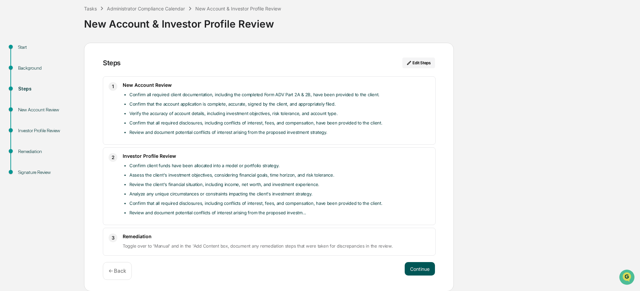
click at [422, 265] on button "Continue" at bounding box center [420, 268] width 30 height 13
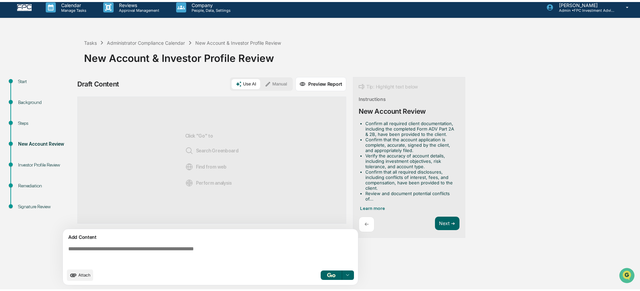
scroll to position [5, 0]
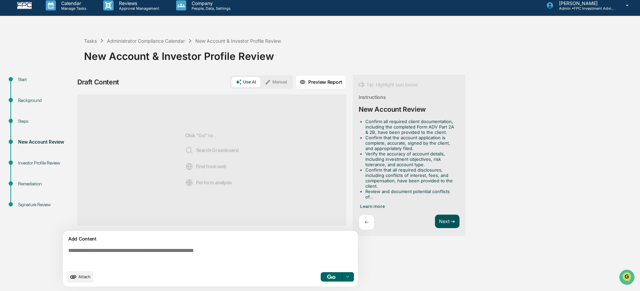
click at [446, 219] on button "Next ➔" at bounding box center [447, 221] width 25 height 14
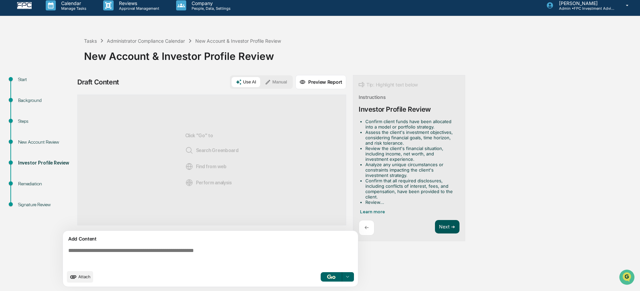
click at [447, 225] on button "Next ➔" at bounding box center [447, 227] width 25 height 14
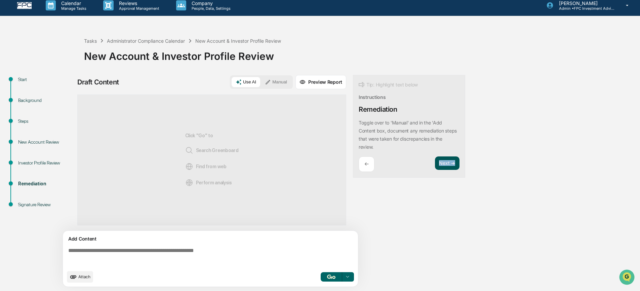
click at [447, 225] on div "Draft Content Use AI Manual Preview Report Sources Click "Go" to Search Greenbo…" at bounding box center [265, 183] width 376 height 216
click at [451, 161] on button "Next ➔" at bounding box center [447, 163] width 25 height 14
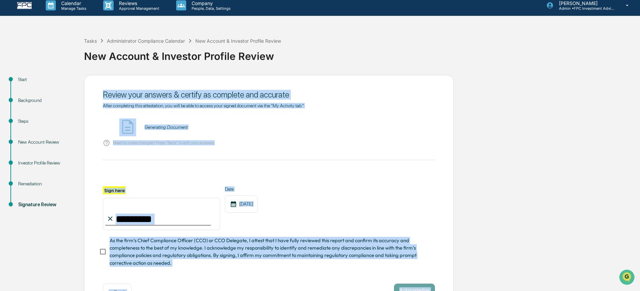
click at [451, 161] on div "Review your answers & certify as complete and accurate After completing this at…" at bounding box center [269, 194] width 370 height 238
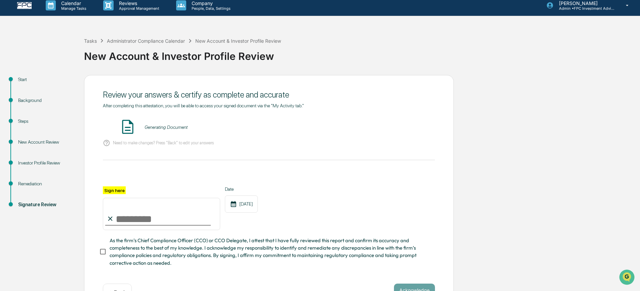
click at [167, 216] on input "Sign here" at bounding box center [161, 214] width 117 height 32
type input "**********"
drag, startPoint x: 136, startPoint y: 250, endPoint x: 206, endPoint y: 203, distance: 83.8
click at [136, 250] on span "As the firm’s Chief Compliance Officer (CCO) or CCO Delegate, I attest that I h…" at bounding box center [270, 252] width 320 height 30
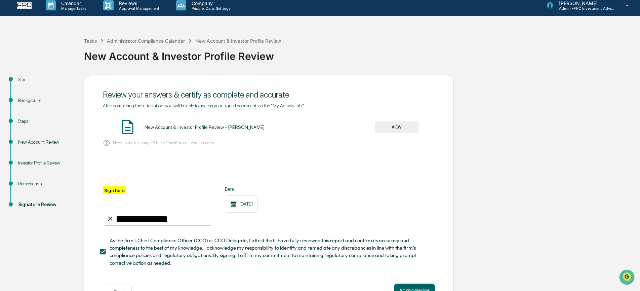
click at [398, 123] on button "VIEW" at bounding box center [397, 126] width 44 height 11
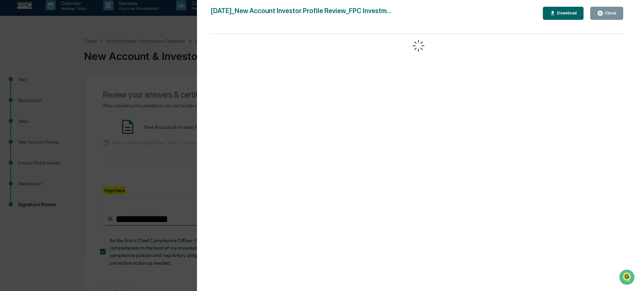
click at [607, 17] on button "Close" at bounding box center [606, 13] width 33 height 13
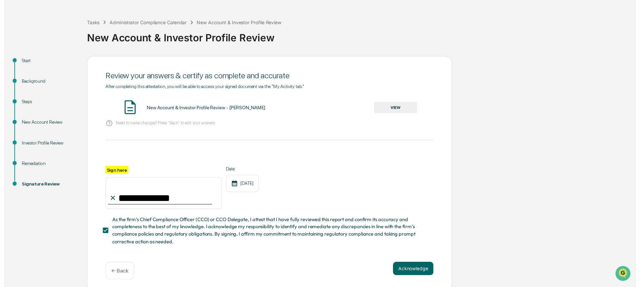
scroll to position [26, 0]
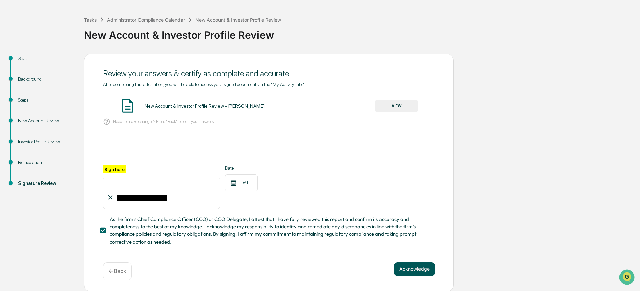
drag, startPoint x: 407, startPoint y: 276, endPoint x: 410, endPoint y: 272, distance: 4.6
click at [407, 276] on div "Acknowledge ← Back" at bounding box center [269, 271] width 332 height 18
click at [412, 267] on button "Acknowledge" at bounding box center [414, 268] width 41 height 13
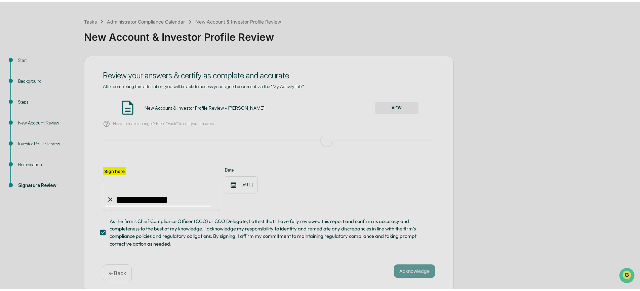
scroll to position [0, 0]
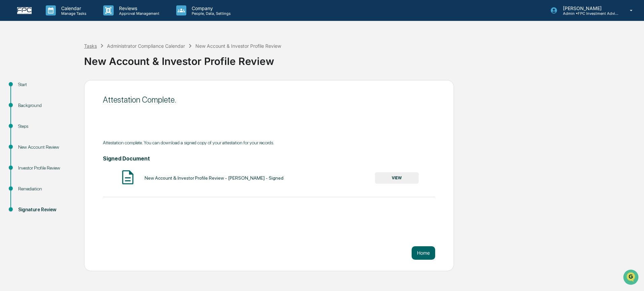
click at [95, 46] on div "Tasks" at bounding box center [90, 46] width 13 height 6
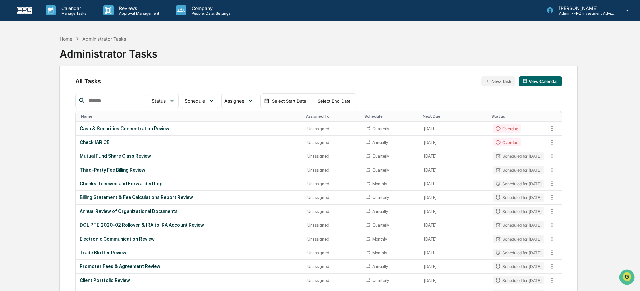
click at [119, 98] on input "text" at bounding box center [114, 100] width 57 height 9
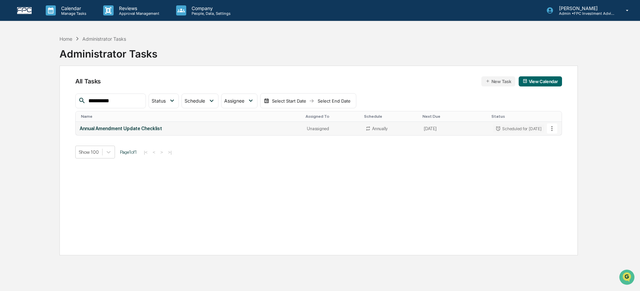
type input "**********"
click at [551, 129] on icon at bounding box center [551, 128] width 7 height 7
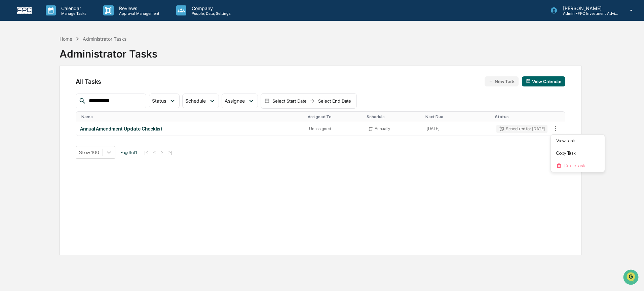
click at [459, 123] on div at bounding box center [322, 145] width 644 height 291
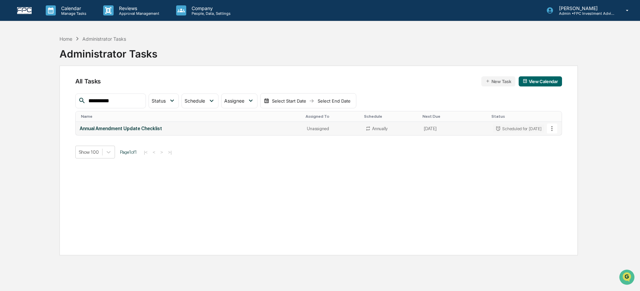
click at [456, 128] on td "[DATE]" at bounding box center [454, 128] width 69 height 13
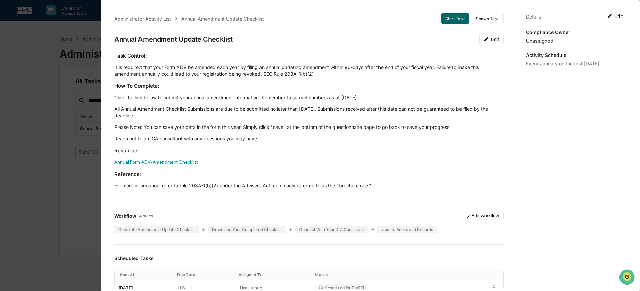
click at [575, 42] on div "Unassigned" at bounding box center [576, 41] width 101 height 6
click at [620, 15] on button "Edit" at bounding box center [615, 16] width 24 height 9
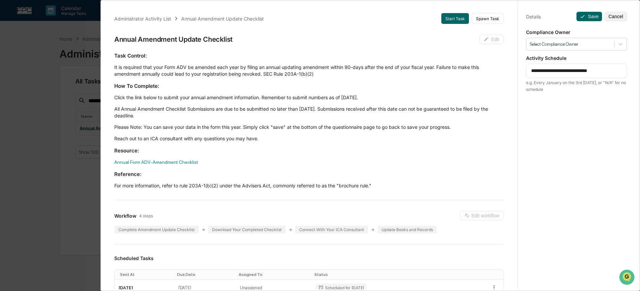
click at [558, 71] on textarea "**********" at bounding box center [576, 70] width 91 height 7
click at [551, 73] on textarea "**********" at bounding box center [576, 70] width 91 height 7
type textarea "**********"
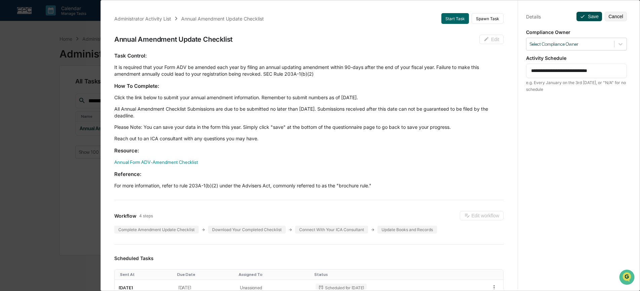
click at [594, 19] on button "Save" at bounding box center [589, 16] width 26 height 9
click at [591, 16] on button "Save" at bounding box center [589, 16] width 26 height 9
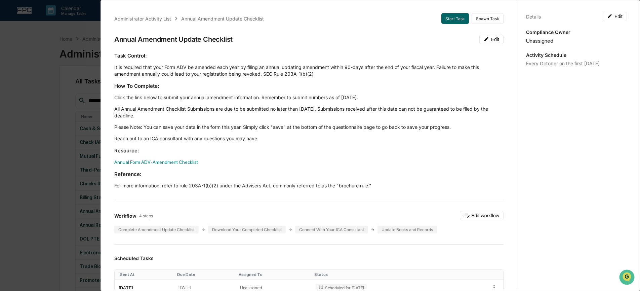
click at [65, 116] on div "Administrator Activity List Annual Amendment Update Checklist Start Task Spawn …" at bounding box center [320, 145] width 640 height 291
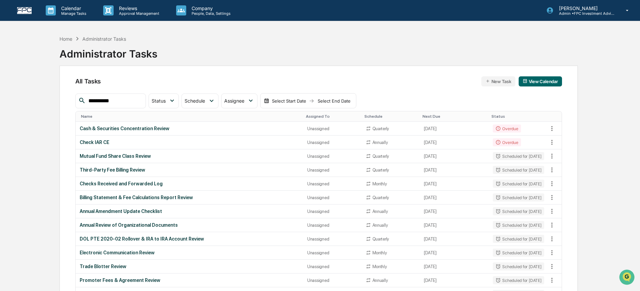
click at [108, 100] on input "**********" at bounding box center [114, 100] width 57 height 9
click at [110, 102] on input "**********" at bounding box center [114, 100] width 57 height 9
click at [110, 101] on input "**********" at bounding box center [114, 100] width 57 height 9
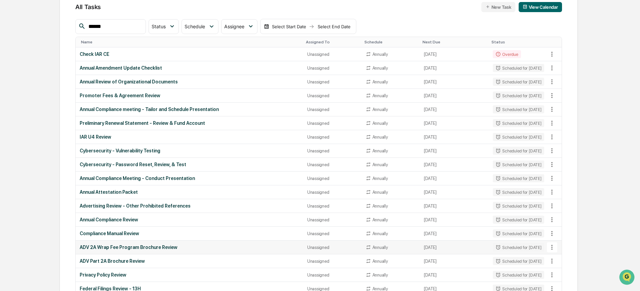
scroll to position [80, 0]
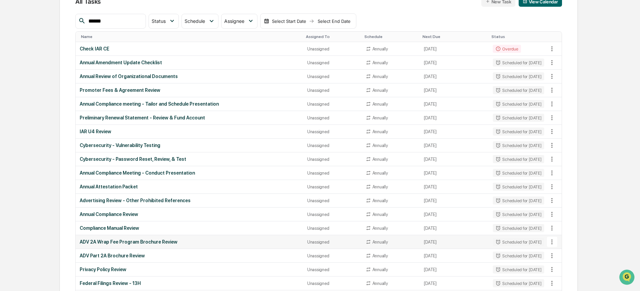
type input "******"
click at [549, 244] on icon at bounding box center [551, 241] width 7 height 7
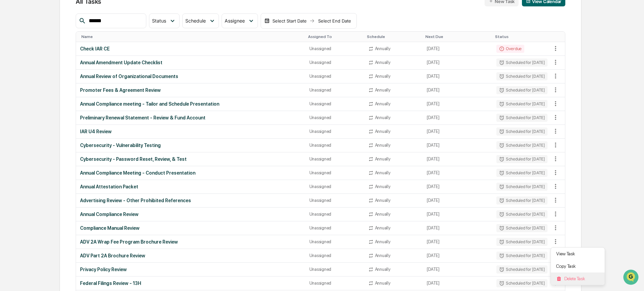
drag, startPoint x: 575, startPoint y: 280, endPoint x: 556, endPoint y: 276, distance: 19.4
click at [575, 280] on li "Delete Task" at bounding box center [577, 278] width 54 height 12
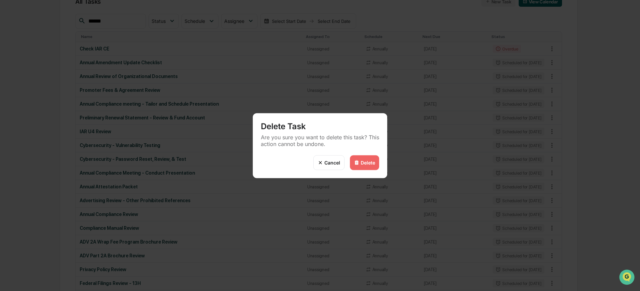
click at [366, 164] on div "Delete" at bounding box center [368, 163] width 14 height 6
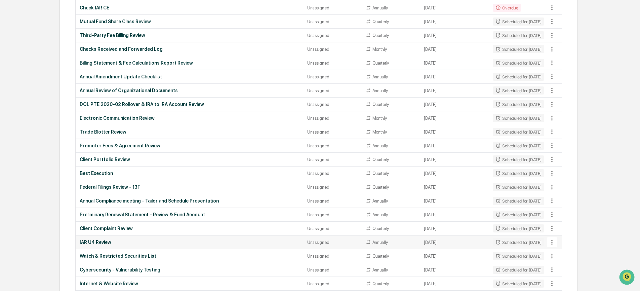
scroll to position [0, 0]
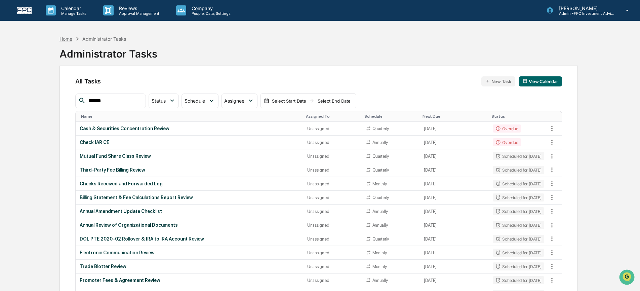
click at [65, 38] on div "Home" at bounding box center [65, 39] width 13 height 6
